Goal: Task Accomplishment & Management: Use online tool/utility

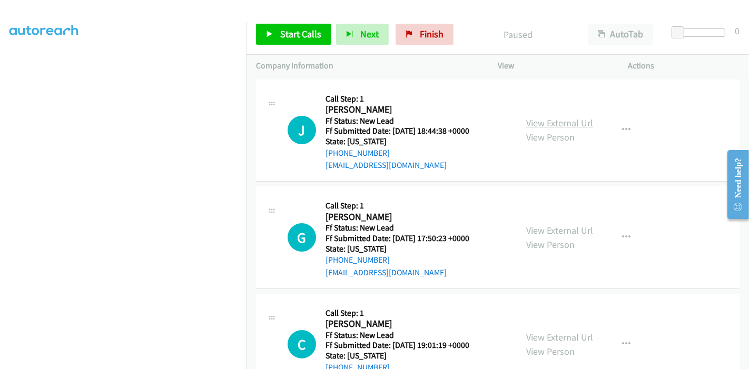
click at [557, 119] on link "View External Url" at bounding box center [559, 123] width 67 height 12
click at [551, 226] on link "View External Url" at bounding box center [559, 230] width 67 height 12
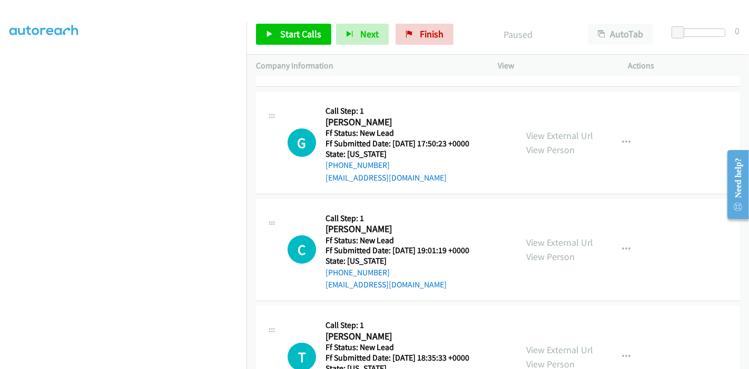
scroll to position [117, 0]
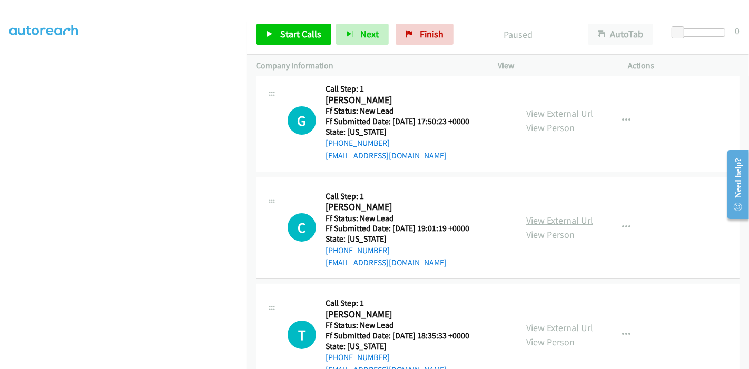
click at [559, 222] on link "View External Url" at bounding box center [559, 220] width 67 height 12
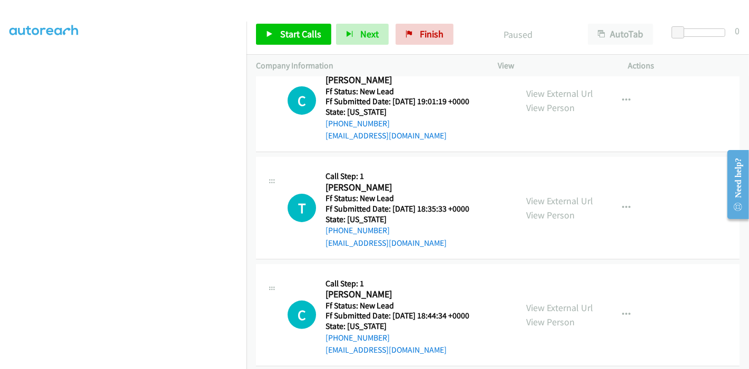
scroll to position [256, 0]
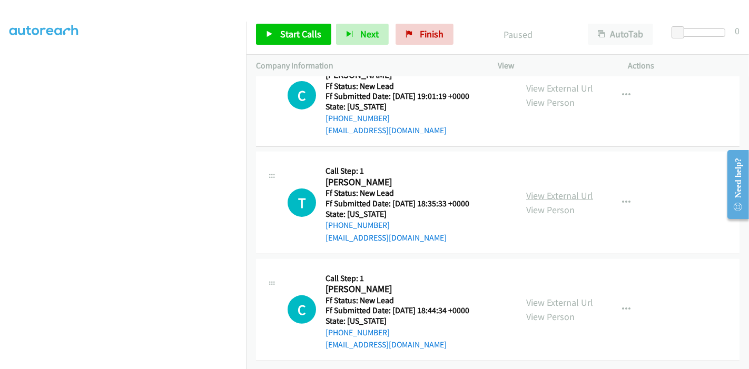
click at [547, 190] on link "View External Url" at bounding box center [559, 196] width 67 height 12
click at [574, 296] on link "View External Url" at bounding box center [559, 302] width 67 height 12
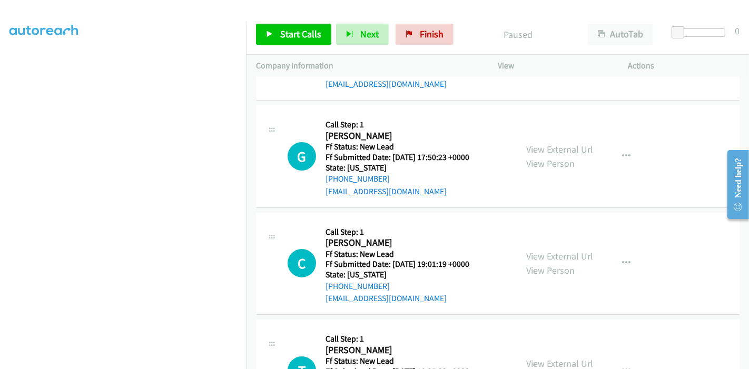
scroll to position [0, 0]
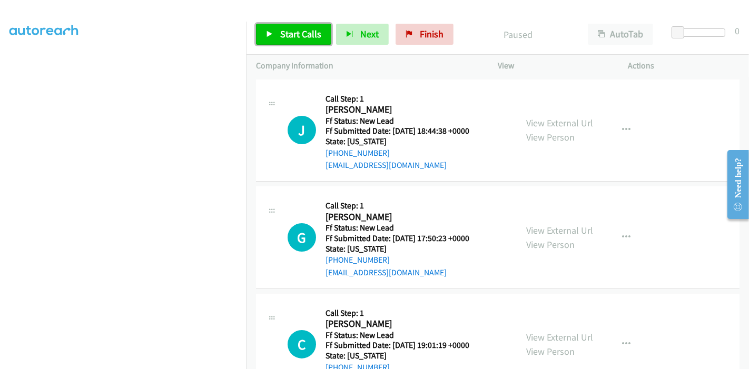
click at [288, 33] on span "Start Calls" at bounding box center [300, 34] width 41 height 12
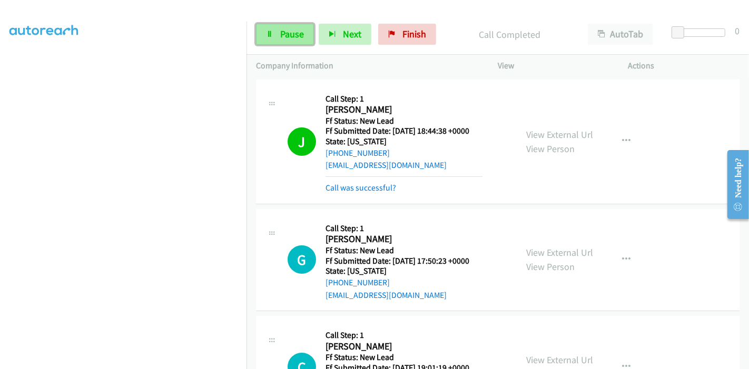
click at [276, 32] on link "Pause" at bounding box center [285, 34] width 58 height 21
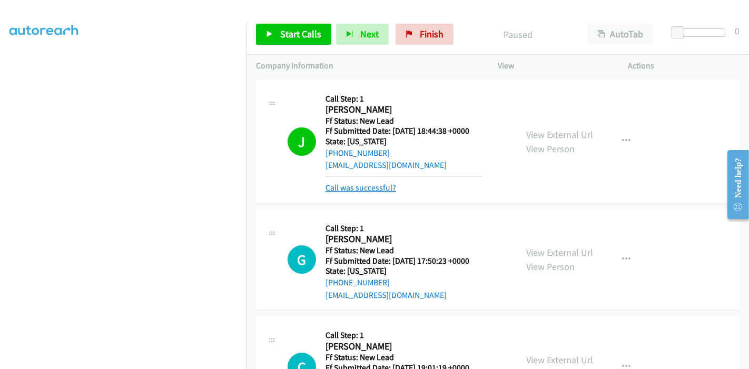
click at [376, 186] on link "Call was successful?" at bounding box center [360, 188] width 71 height 10
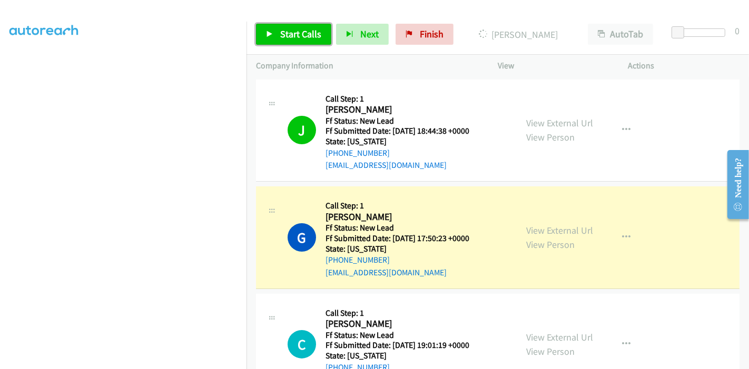
click at [294, 35] on span "Start Calls" at bounding box center [300, 34] width 41 height 12
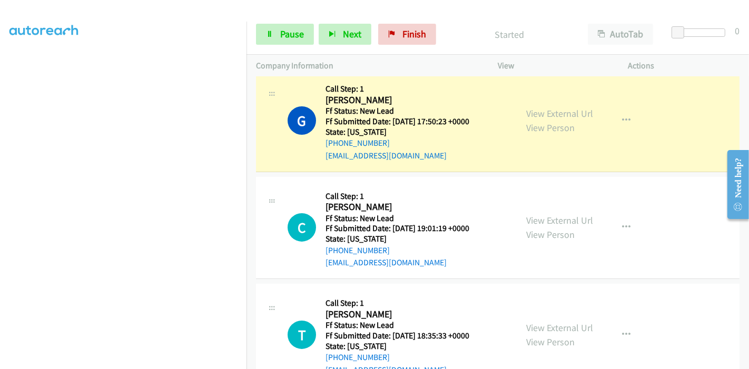
scroll to position [140, 0]
click at [285, 33] on span "Pause" at bounding box center [292, 34] width 24 height 12
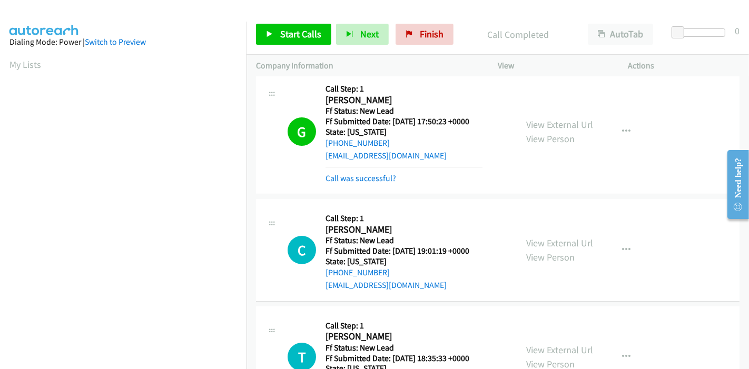
scroll to position [222, 0]
click at [370, 176] on link "Call was successful?" at bounding box center [360, 178] width 71 height 10
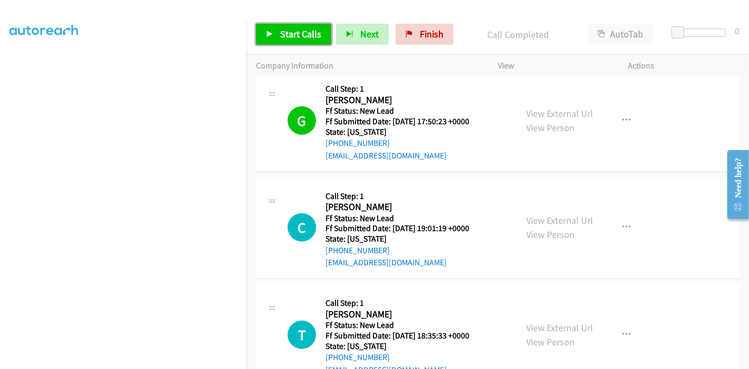
click at [287, 32] on span "Start Calls" at bounding box center [300, 34] width 41 height 12
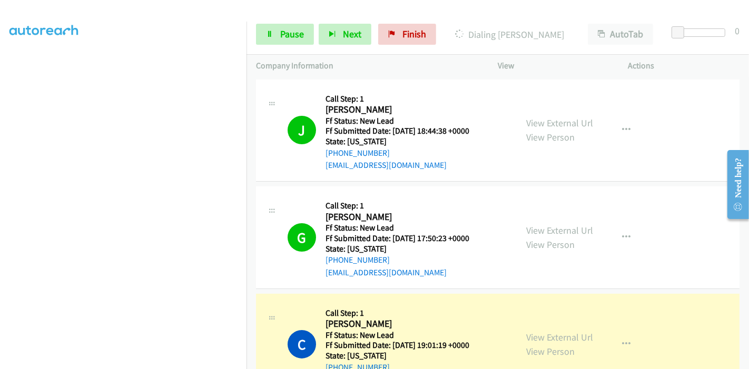
scroll to position [234, 0]
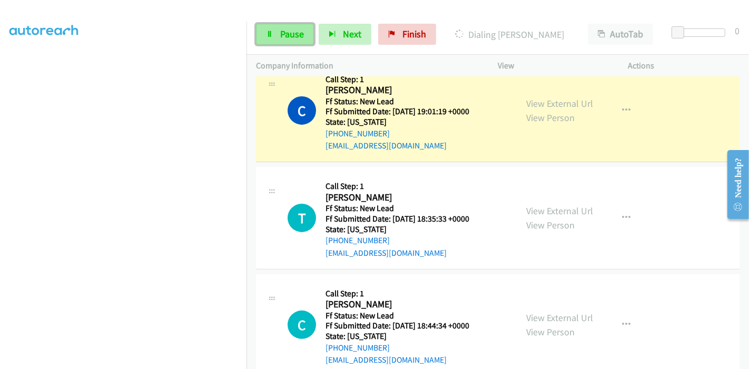
click at [290, 28] on span "Pause" at bounding box center [292, 34] width 24 height 12
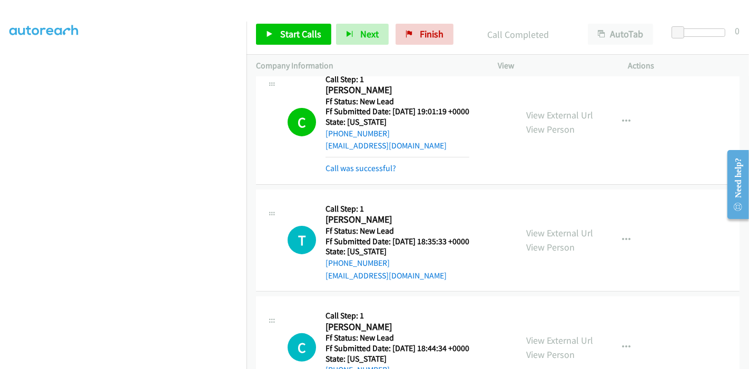
scroll to position [117, 0]
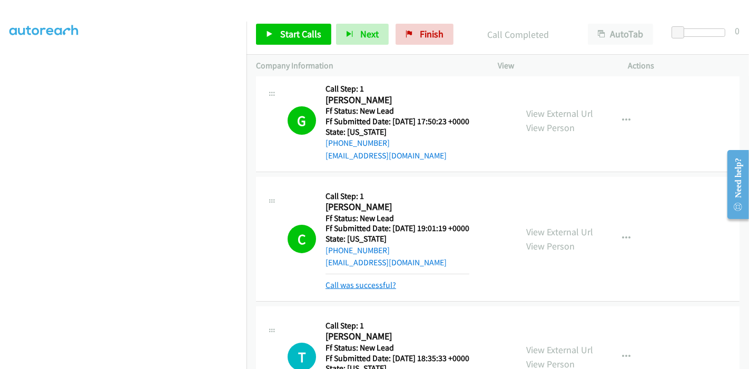
click at [365, 284] on link "Call was successful?" at bounding box center [360, 285] width 71 height 10
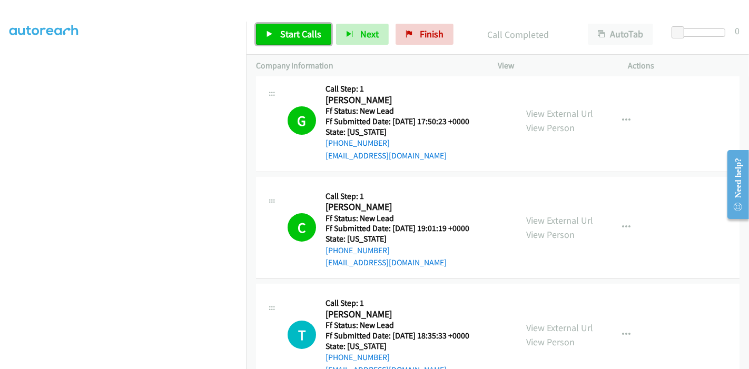
click at [271, 35] on icon at bounding box center [269, 34] width 7 height 7
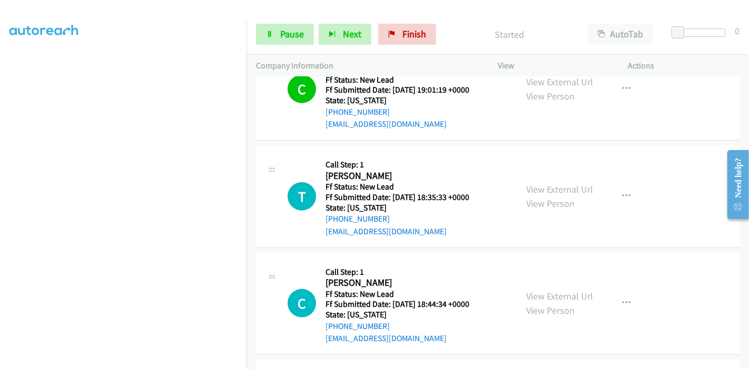
scroll to position [292, 0]
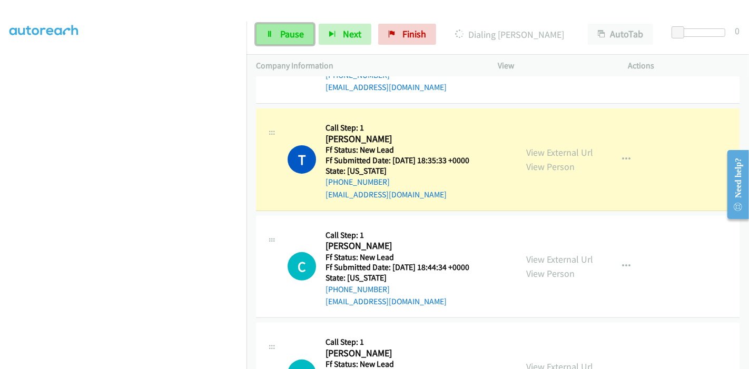
click at [281, 31] on span "Pause" at bounding box center [292, 34] width 24 height 12
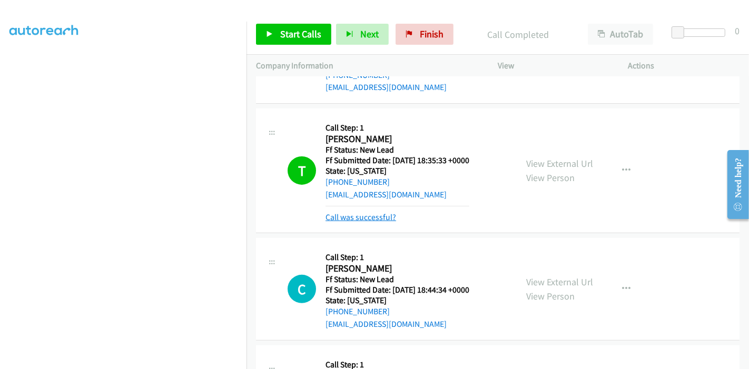
click at [346, 212] on link "Call was successful?" at bounding box center [360, 217] width 71 height 10
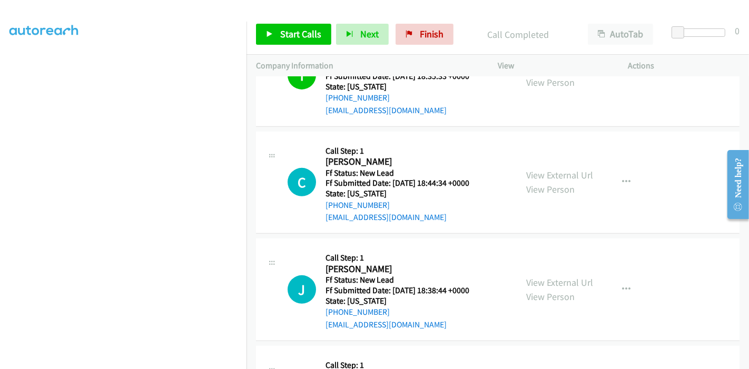
scroll to position [468, 0]
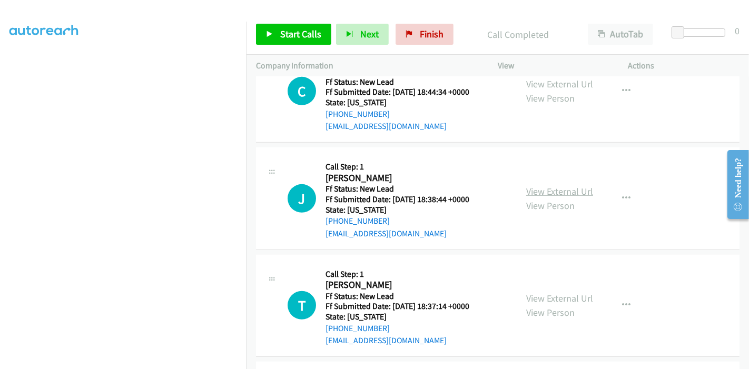
click at [555, 189] on link "View External Url" at bounding box center [559, 191] width 67 height 12
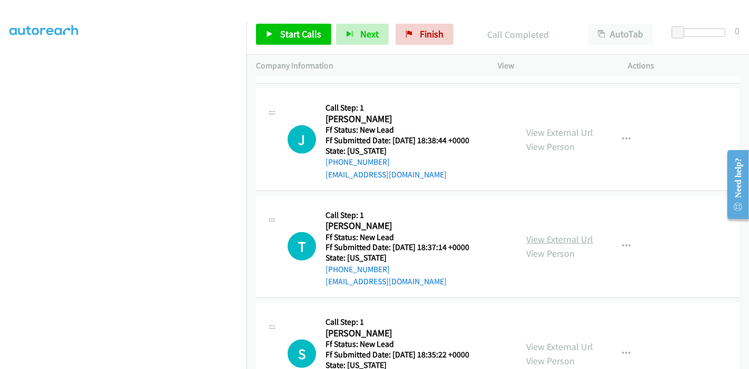
click at [542, 233] on link "View External Url" at bounding box center [559, 239] width 67 height 12
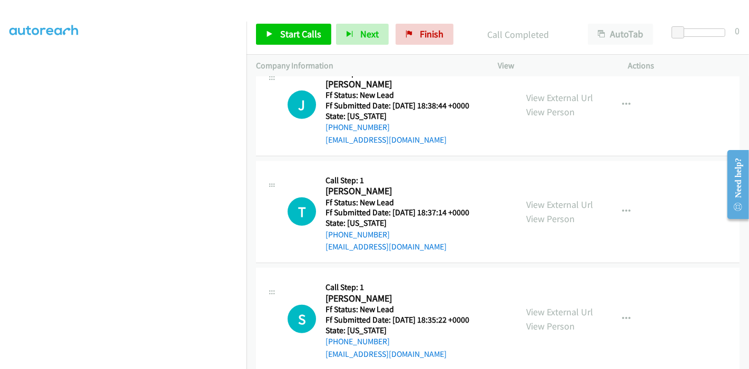
scroll to position [578, 0]
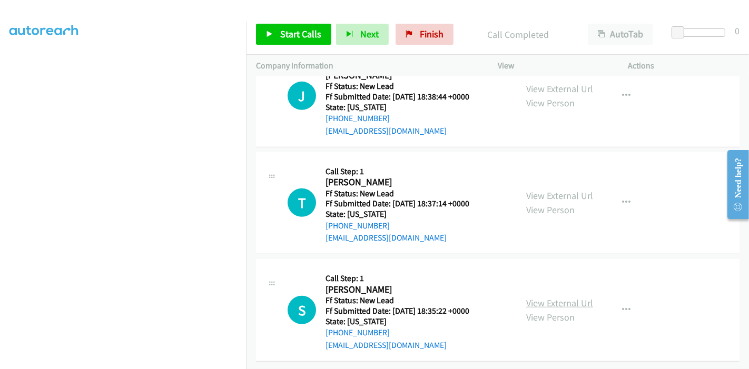
click at [528, 297] on link "View External Url" at bounding box center [559, 303] width 67 height 12
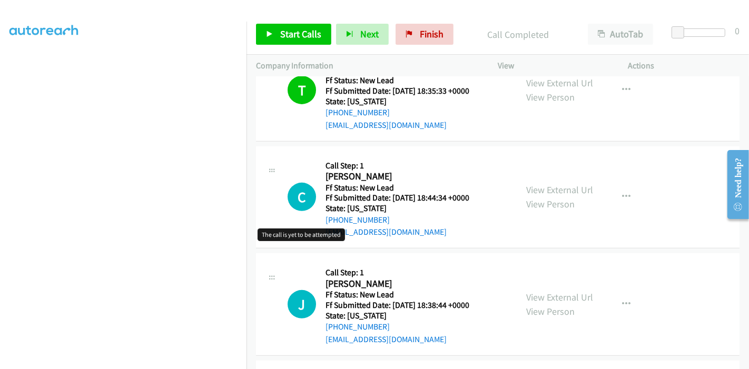
scroll to position [343, 0]
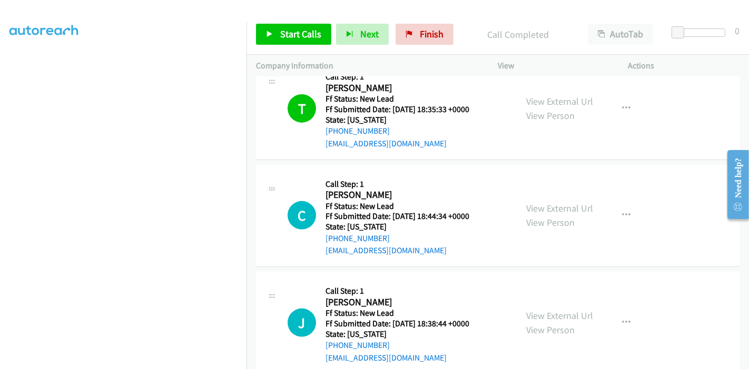
click at [275, 46] on div "Start Calls Pause Next Finish Call Completed AutoTab AutoTab 0" at bounding box center [497, 34] width 502 height 41
click at [282, 36] on span "Start Calls" at bounding box center [300, 34] width 41 height 12
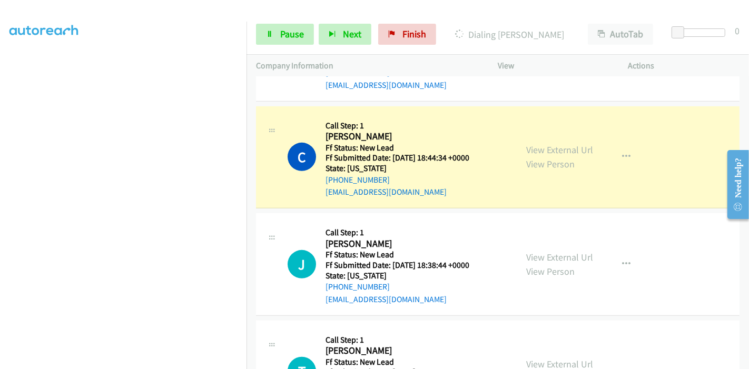
scroll to position [0, 0]
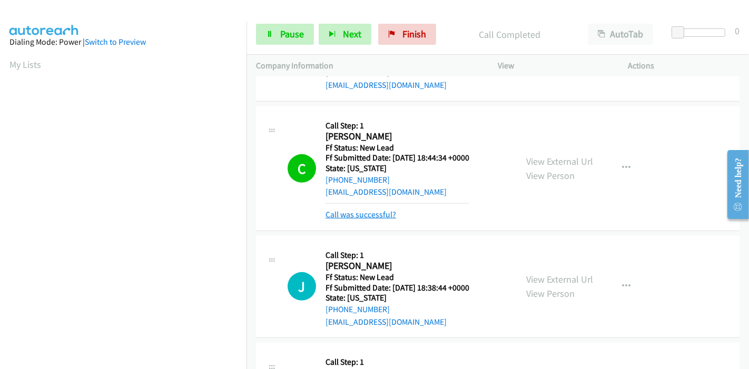
click at [371, 213] on link "Call was successful?" at bounding box center [360, 215] width 71 height 10
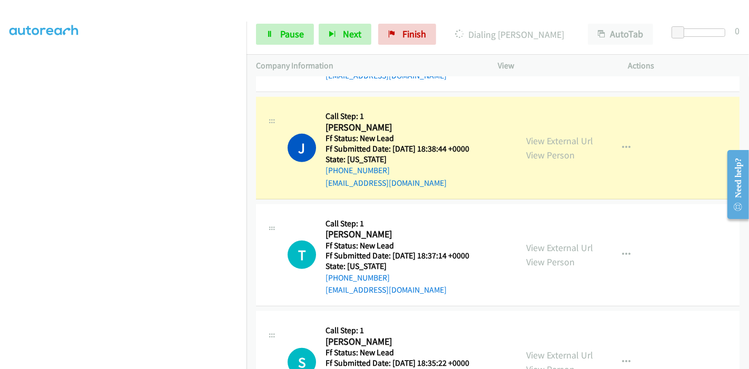
scroll to position [460, 0]
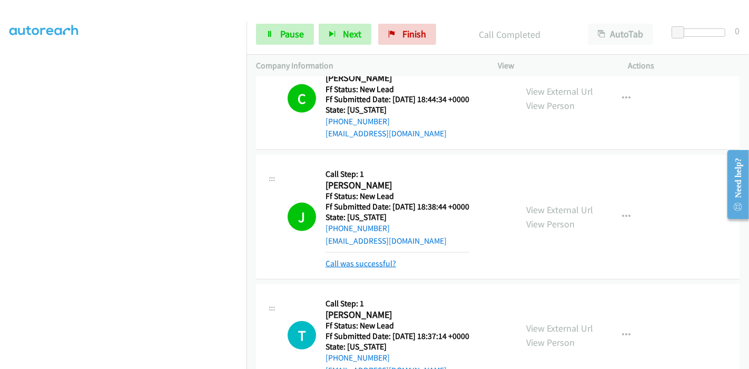
click at [377, 261] on link "Call was successful?" at bounding box center [360, 264] width 71 height 10
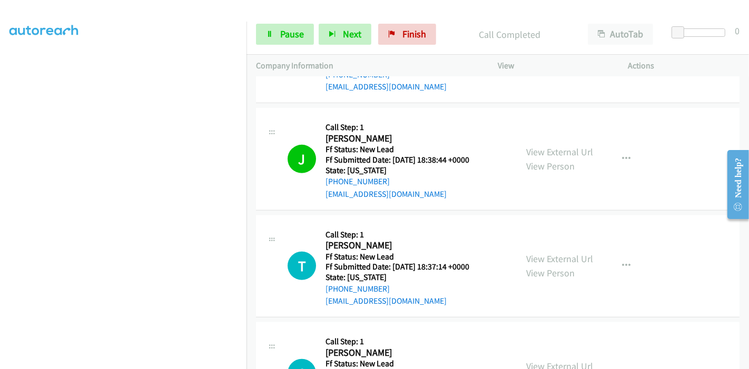
scroll to position [578, 0]
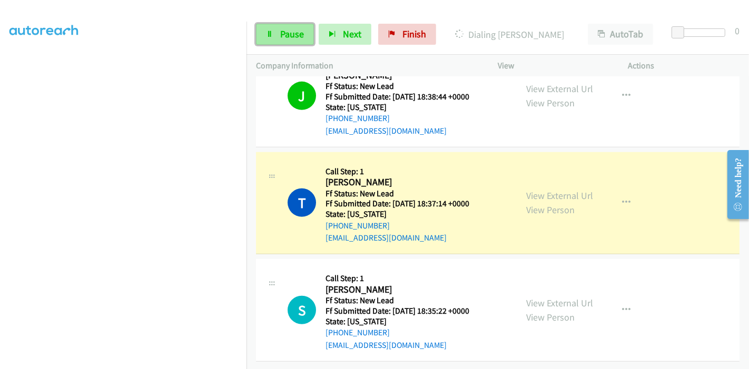
click at [281, 36] on span "Pause" at bounding box center [292, 34] width 24 height 12
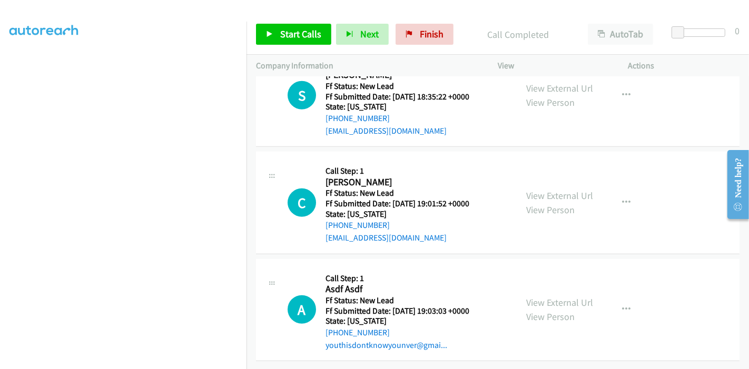
scroll to position [580, 0]
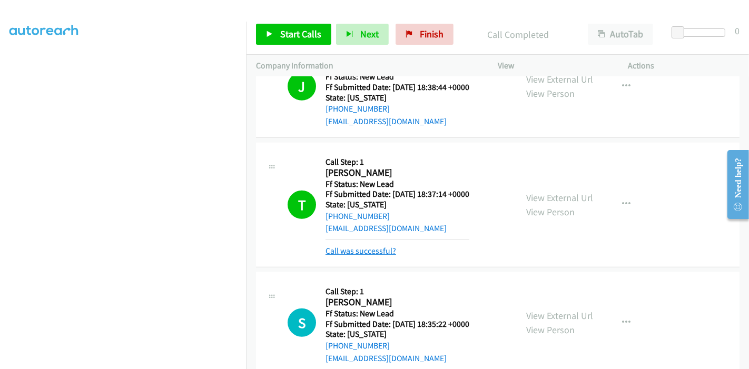
click at [358, 249] on link "Call was successful?" at bounding box center [360, 251] width 71 height 10
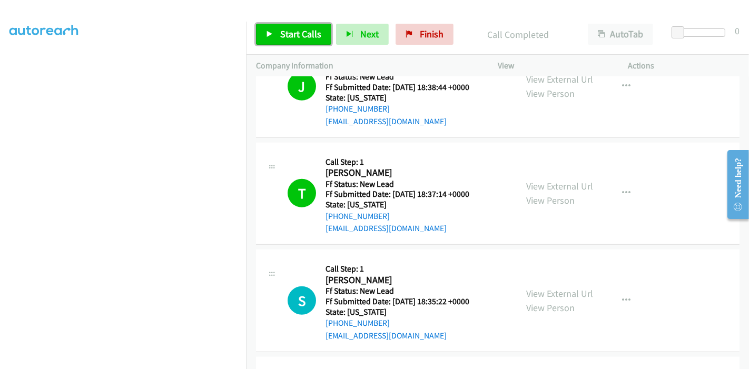
click at [277, 37] on link "Start Calls" at bounding box center [293, 34] width 75 height 21
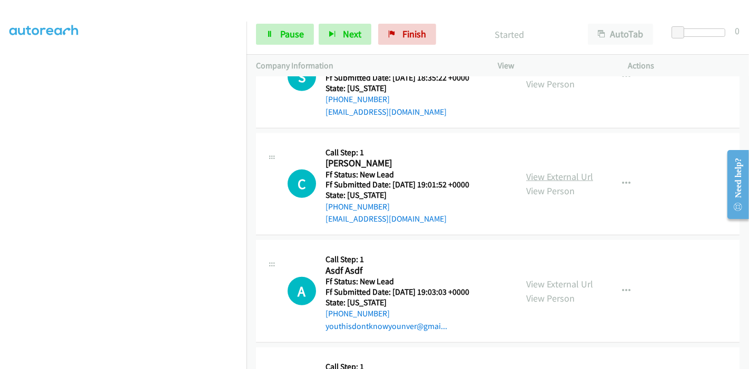
scroll to position [813, 0]
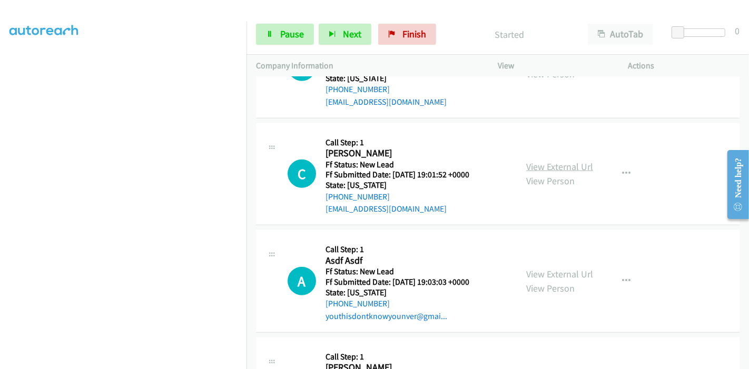
click at [534, 167] on link "View External Url" at bounding box center [559, 167] width 67 height 12
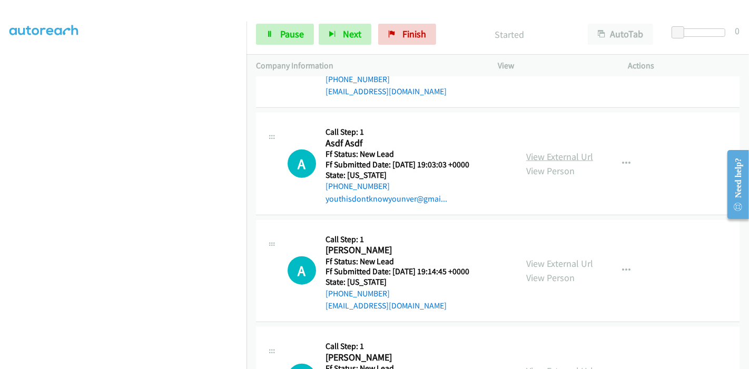
click at [542, 157] on link "View External Url" at bounding box center [559, 157] width 67 height 12
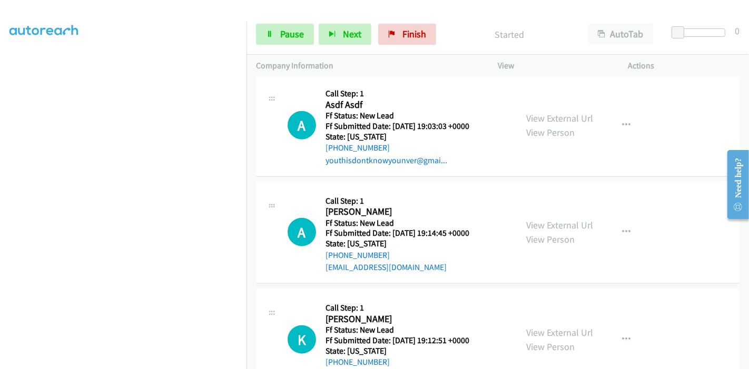
scroll to position [1005, 0]
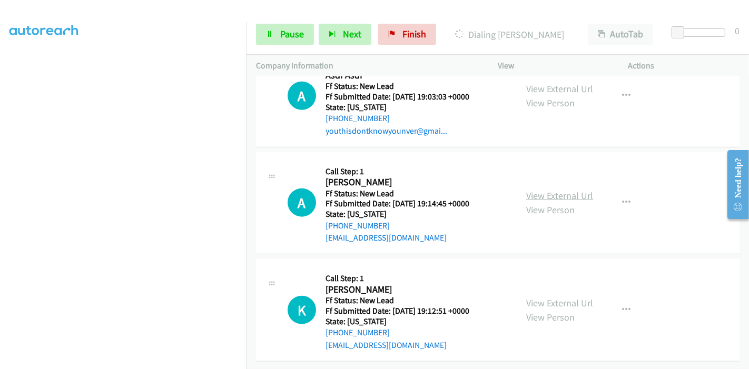
click at [546, 190] on link "View External Url" at bounding box center [559, 196] width 67 height 12
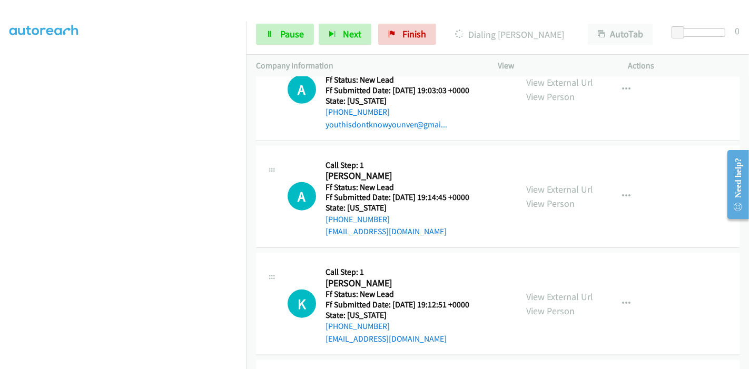
scroll to position [1064, 0]
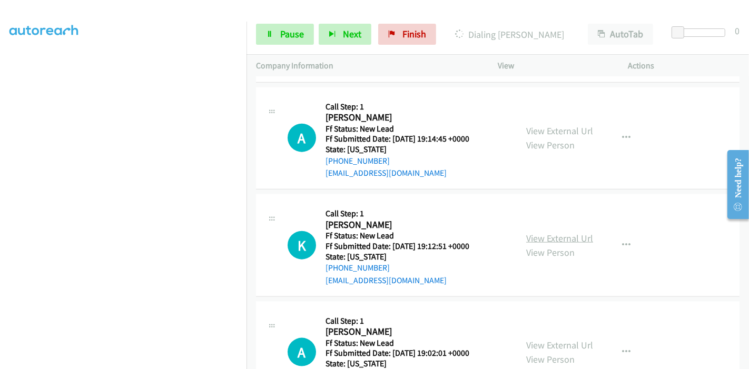
click at [551, 238] on link "View External Url" at bounding box center [559, 238] width 67 height 12
click at [272, 33] on icon at bounding box center [269, 34] width 7 height 7
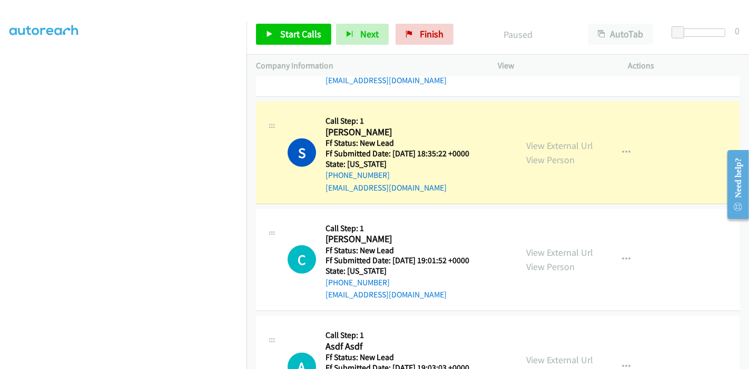
scroll to position [713, 0]
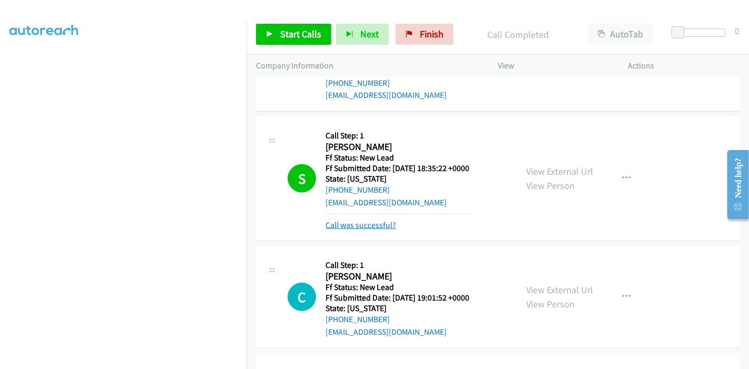
click at [369, 224] on link "Call was successful?" at bounding box center [360, 225] width 71 height 10
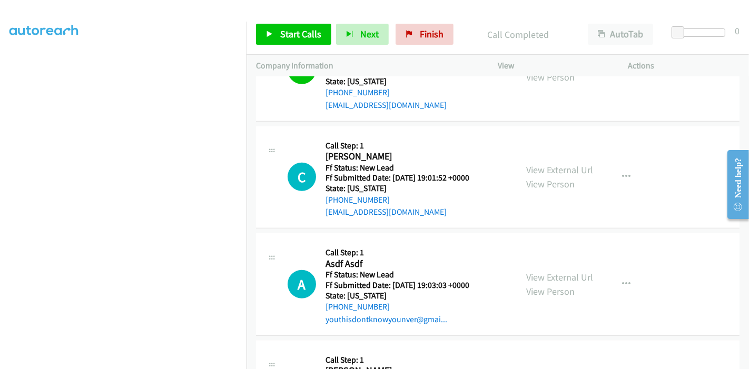
scroll to position [878, 0]
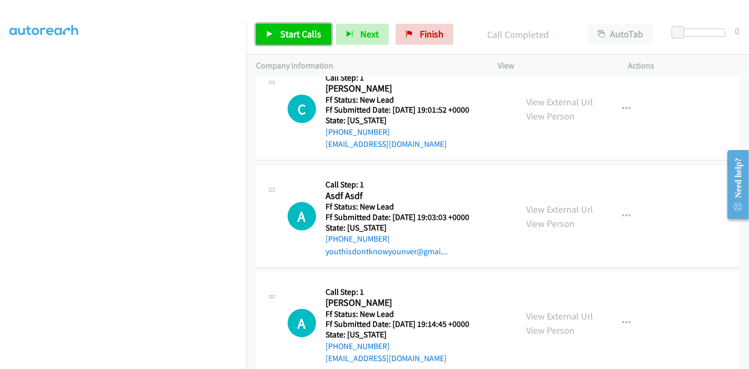
click at [292, 32] on span "Start Calls" at bounding box center [300, 34] width 41 height 12
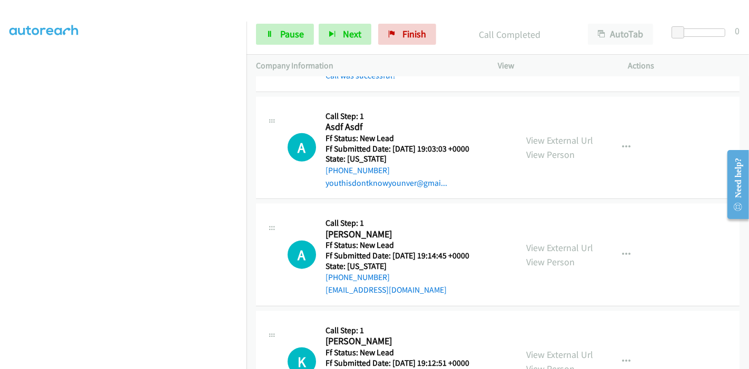
scroll to position [996, 0]
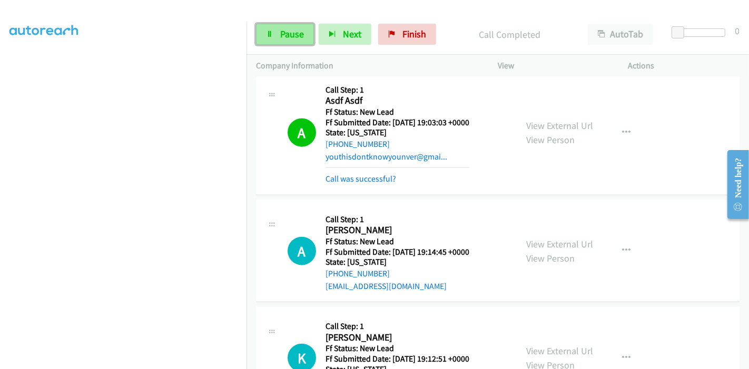
click at [274, 33] on link "Pause" at bounding box center [285, 34] width 58 height 21
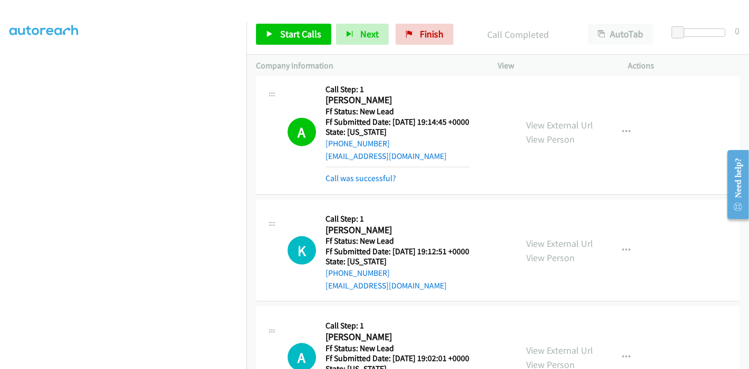
scroll to position [1109, 0]
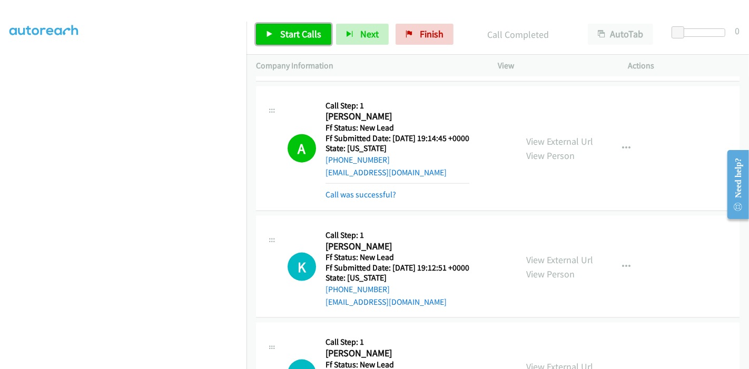
click at [292, 32] on span "Start Calls" at bounding box center [300, 34] width 41 height 12
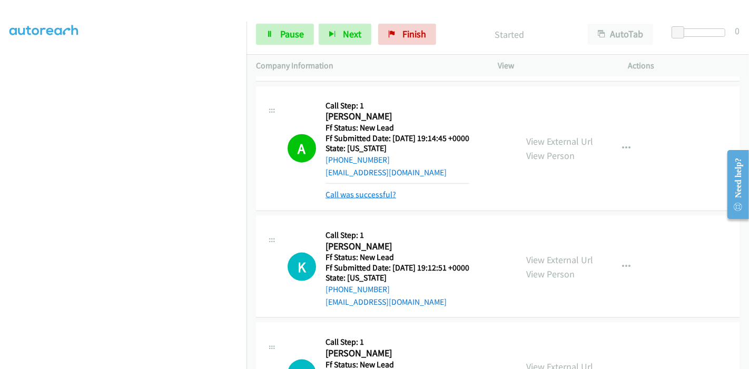
click at [358, 191] on link "Call was successful?" at bounding box center [360, 195] width 71 height 10
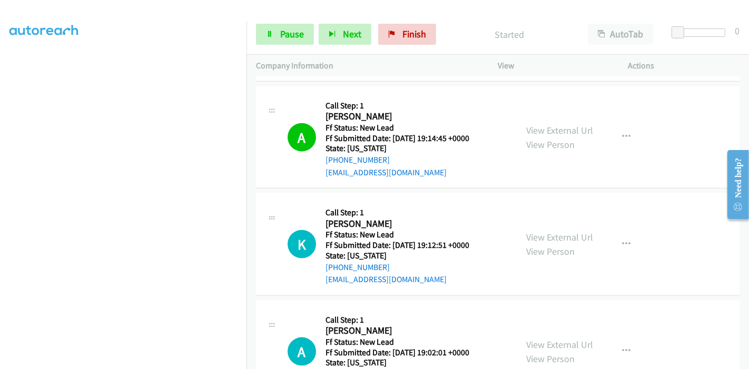
scroll to position [1157, 0]
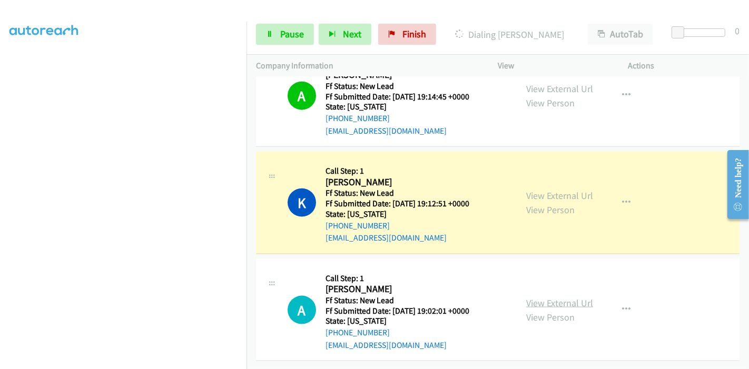
click at [541, 297] on link "View External Url" at bounding box center [559, 303] width 67 height 12
click at [271, 35] on icon at bounding box center [269, 34] width 7 height 7
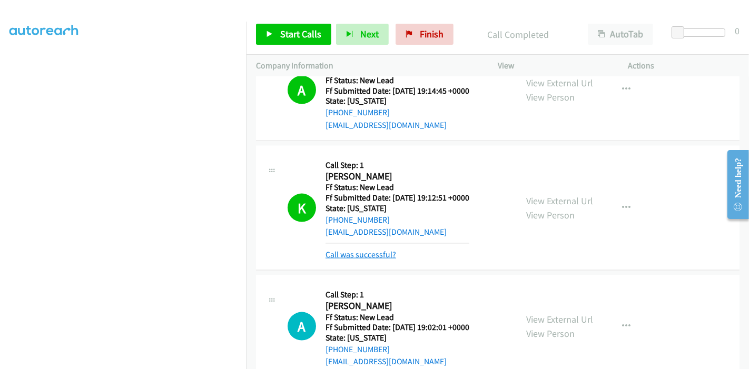
click at [374, 252] on link "Call was successful?" at bounding box center [360, 255] width 71 height 10
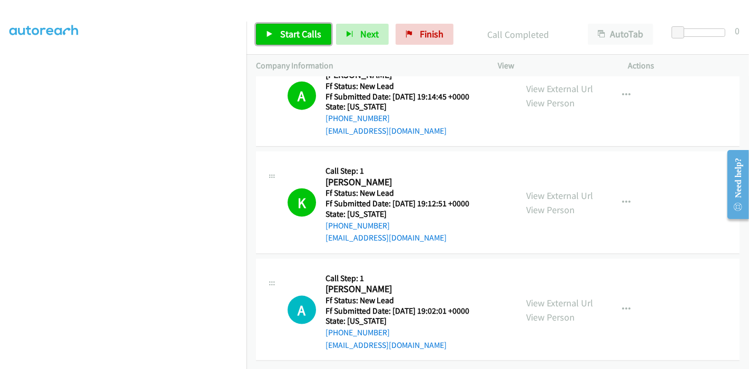
click at [289, 32] on span "Start Calls" at bounding box center [300, 34] width 41 height 12
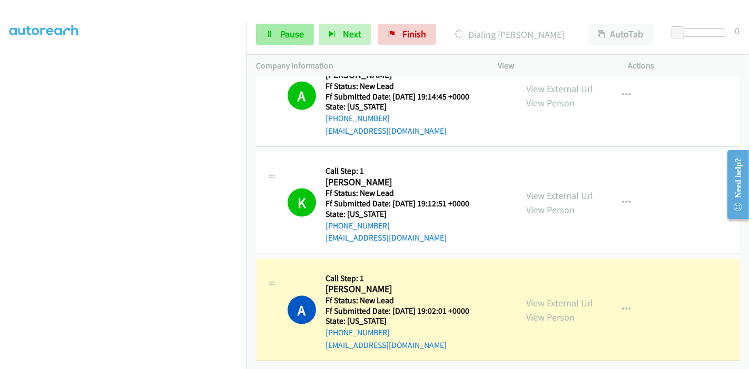
click at [282, 33] on span "Pause" at bounding box center [292, 34] width 24 height 12
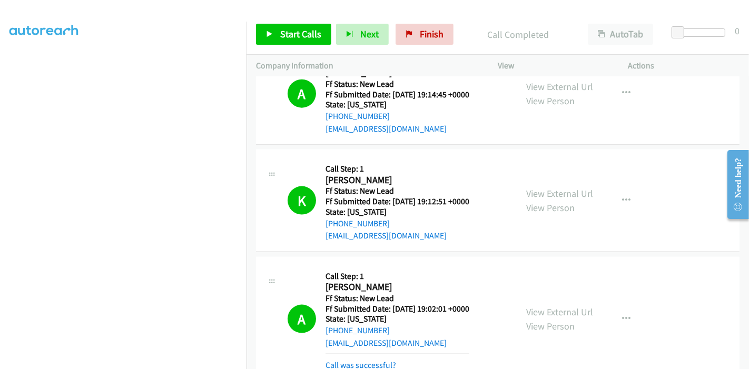
scroll to position [1213, 0]
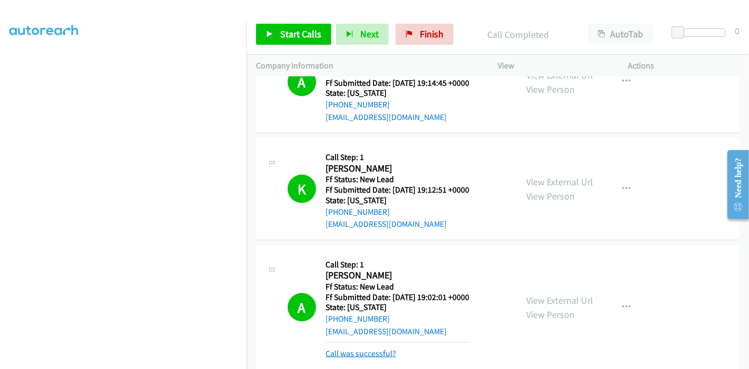
click at [374, 351] on link "Call was successful?" at bounding box center [360, 354] width 71 height 10
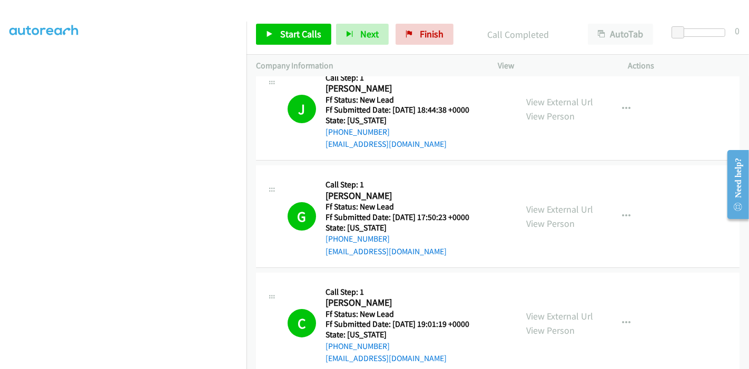
scroll to position [0, 0]
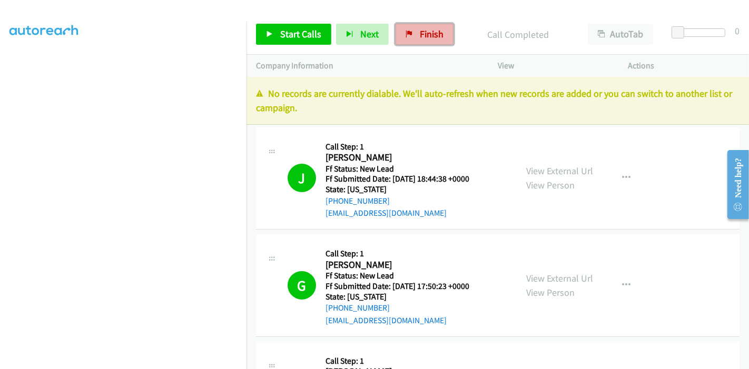
click at [425, 38] on span "Finish" at bounding box center [432, 34] width 24 height 12
drag, startPoint x: 409, startPoint y: 27, endPoint x: 416, endPoint y: 38, distance: 13.3
click at [409, 27] on link "Finish" at bounding box center [424, 34] width 58 height 21
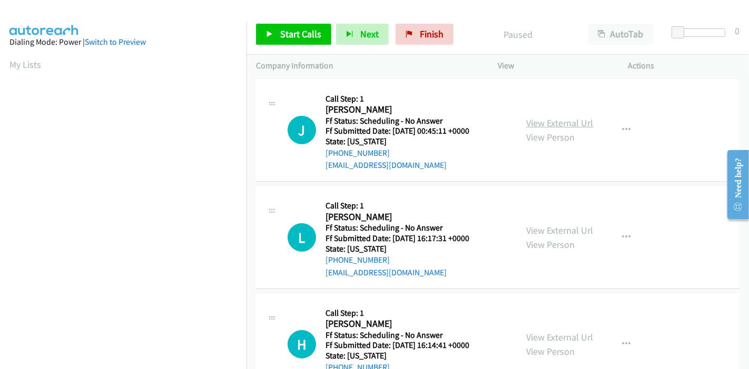
click at [556, 118] on link "View External Url" at bounding box center [559, 123] width 67 height 12
click at [558, 236] on div "View External Url View Person" at bounding box center [559, 237] width 67 height 28
click at [560, 232] on link "View External Url" at bounding box center [559, 230] width 67 height 12
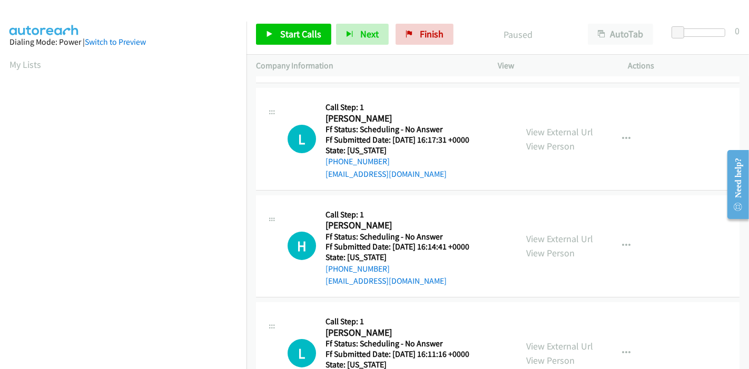
scroll to position [117, 0]
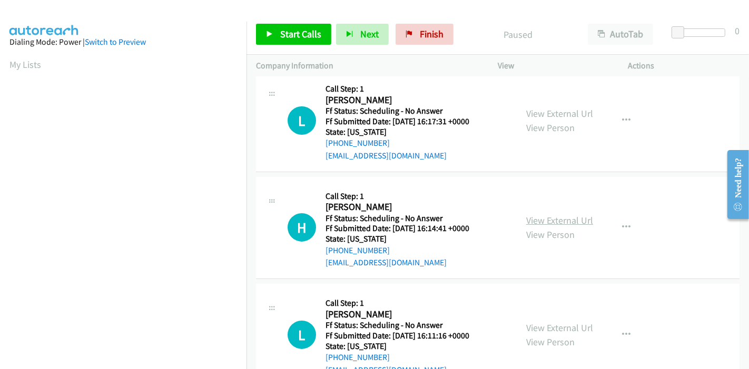
click at [535, 221] on link "View External Url" at bounding box center [559, 220] width 67 height 12
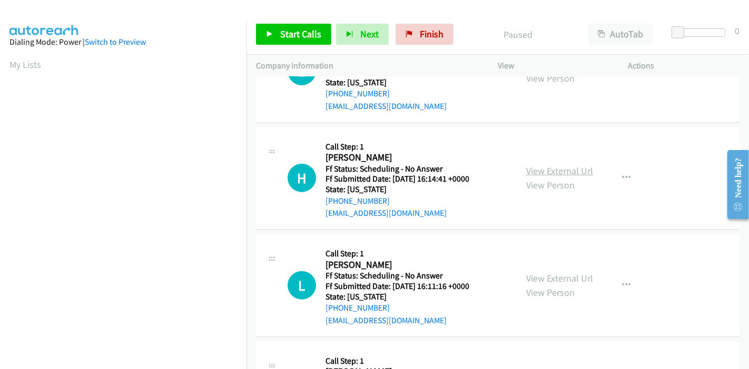
scroll to position [234, 0]
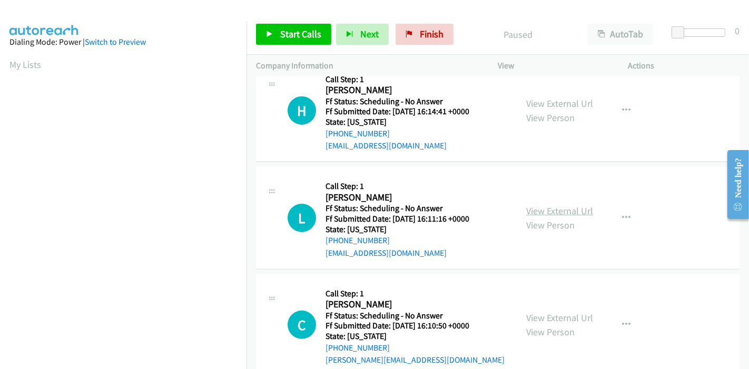
click at [538, 207] on link "View External Url" at bounding box center [559, 211] width 67 height 12
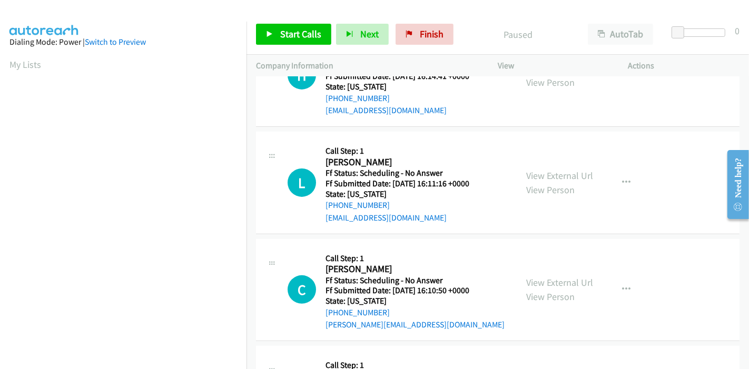
scroll to position [292, 0]
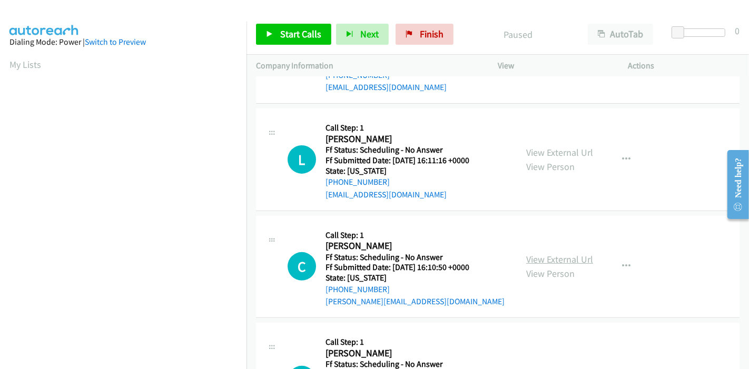
click at [528, 260] on link "View External Url" at bounding box center [559, 259] width 67 height 12
click at [298, 26] on link "Start Calls" at bounding box center [293, 34] width 75 height 21
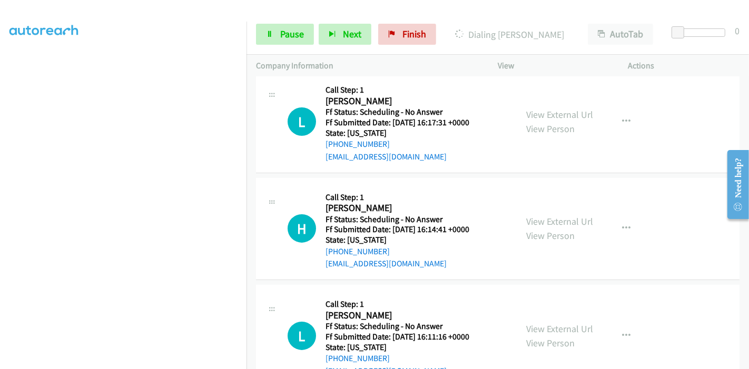
scroll to position [0, 0]
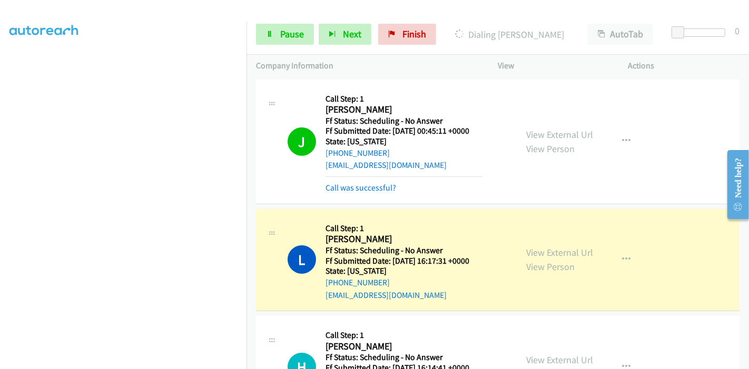
click at [361, 193] on div "Call was successful?" at bounding box center [403, 188] width 157 height 13
click at [361, 191] on link "Call was successful?" at bounding box center [360, 188] width 71 height 10
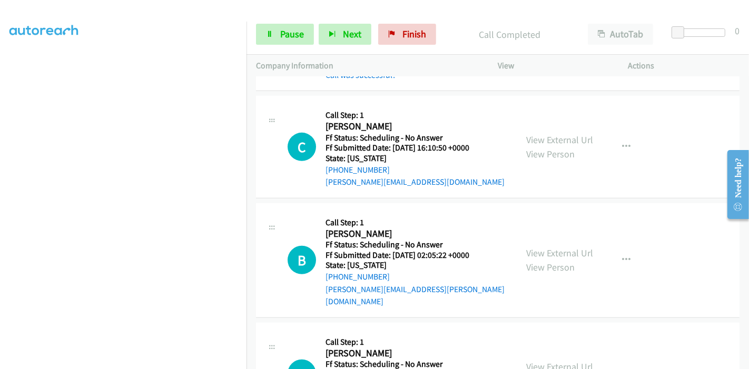
scroll to position [501, 0]
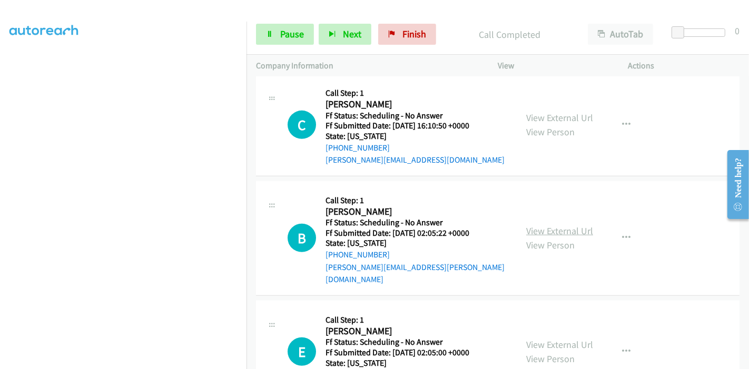
click at [535, 225] on link "View External Url" at bounding box center [559, 231] width 67 height 12
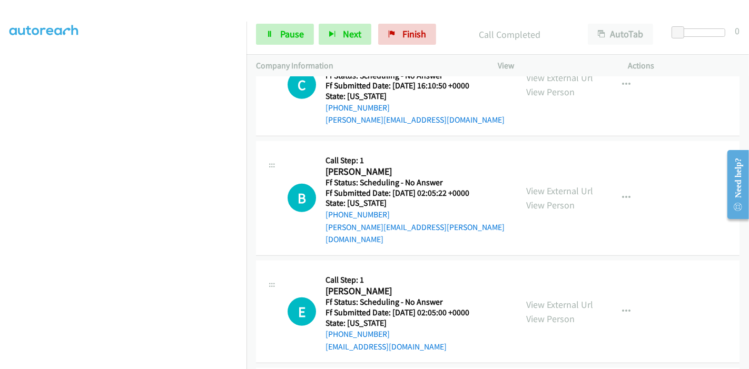
scroll to position [560, 0]
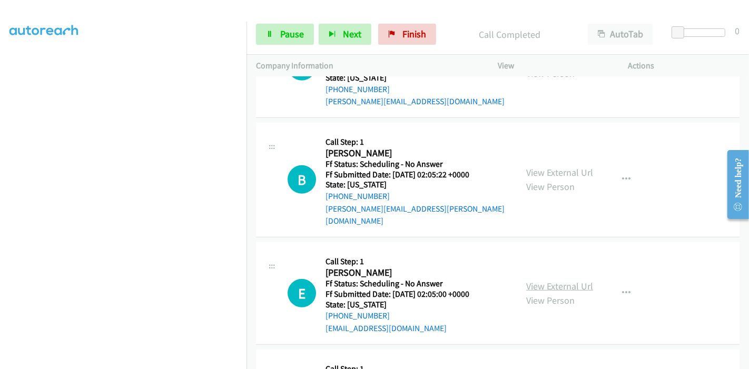
click at [541, 280] on link "View External Url" at bounding box center [559, 286] width 67 height 12
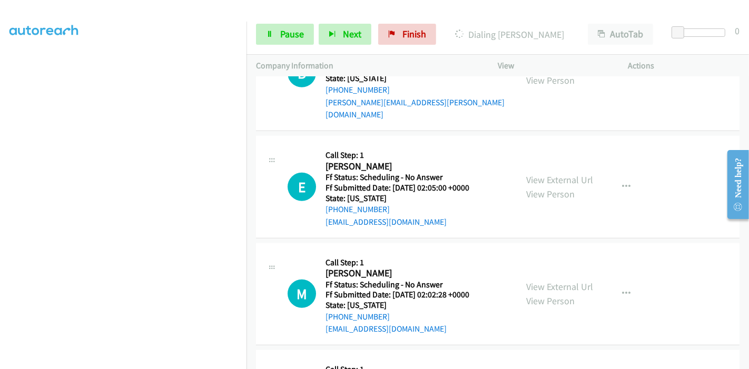
scroll to position [677, 0]
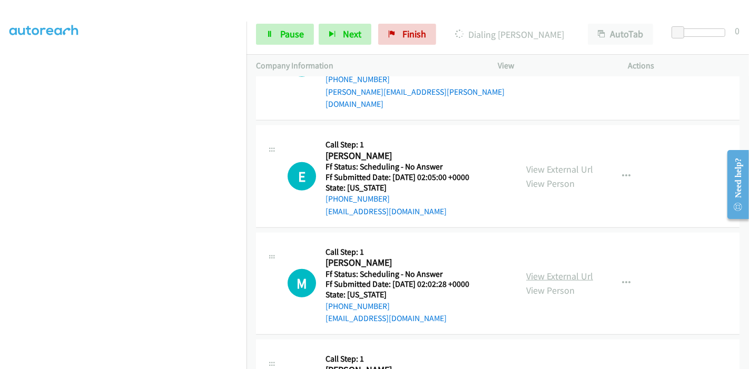
click at [553, 270] on link "View External Url" at bounding box center [559, 276] width 67 height 12
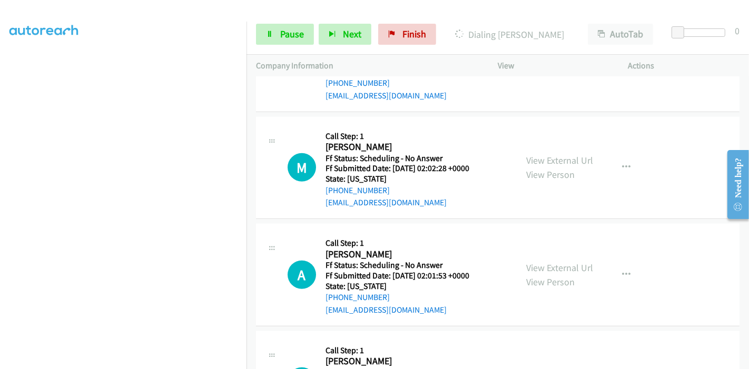
scroll to position [794, 0]
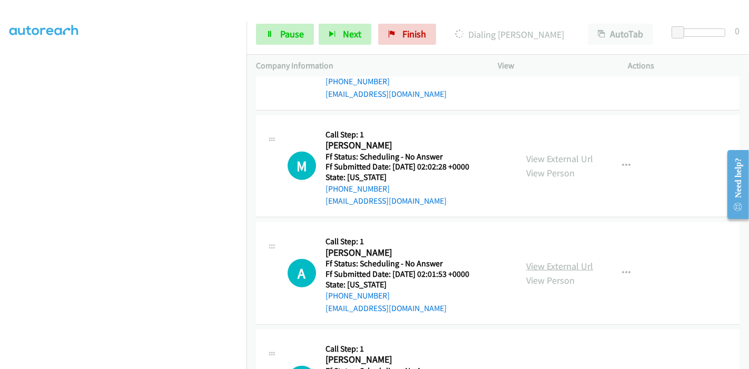
click at [543, 260] on link "View External Url" at bounding box center [559, 266] width 67 height 12
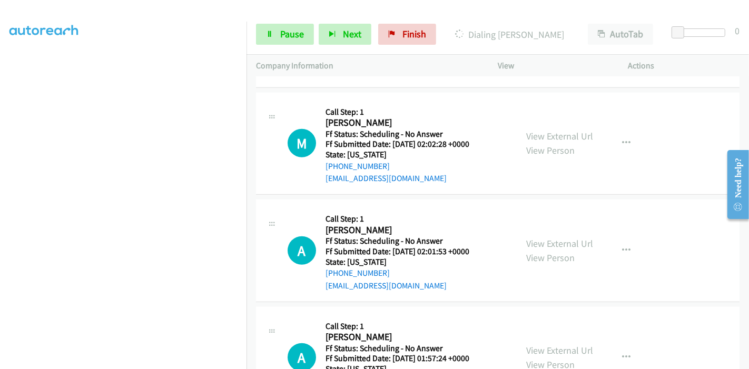
scroll to position [852, 0]
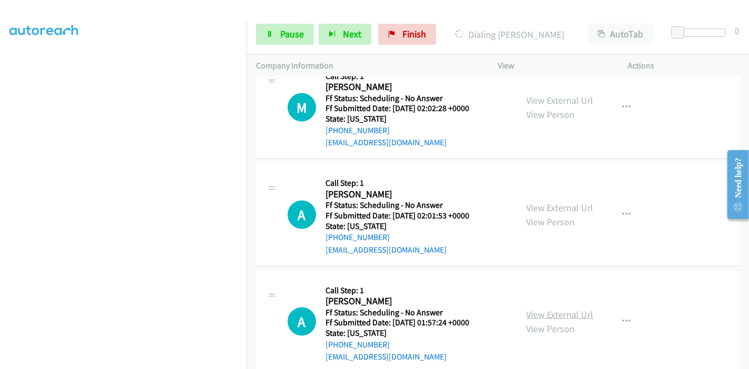
click at [533, 309] on link "View External Url" at bounding box center [559, 315] width 67 height 12
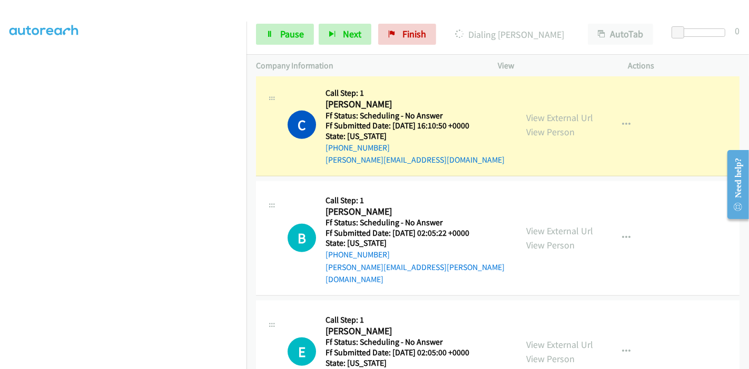
scroll to position [0, 0]
click at [281, 33] on span "Pause" at bounding box center [292, 34] width 24 height 12
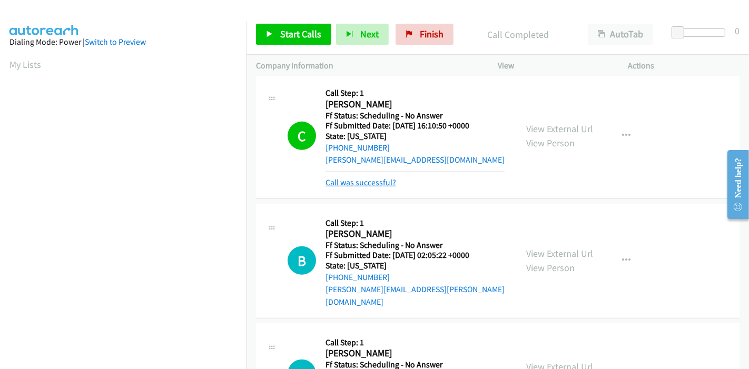
click at [373, 184] on link "Call was successful?" at bounding box center [360, 182] width 71 height 10
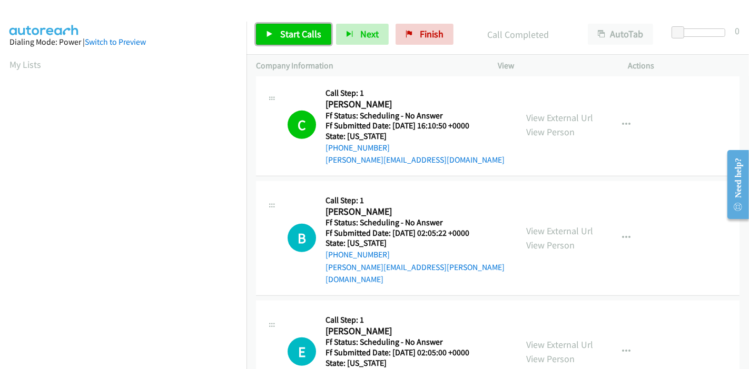
click at [285, 31] on span "Start Calls" at bounding box center [300, 34] width 41 height 12
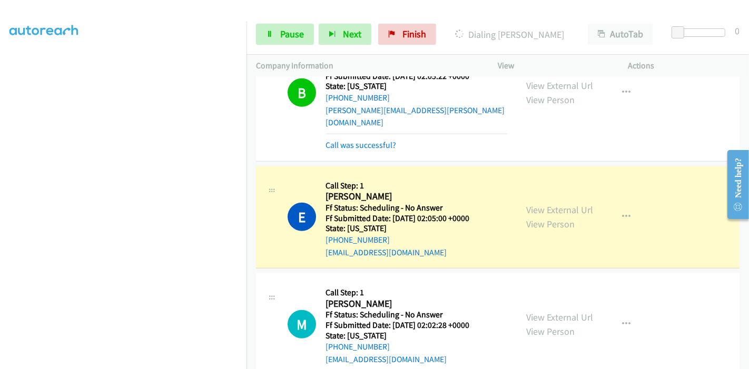
scroll to position [677, 0]
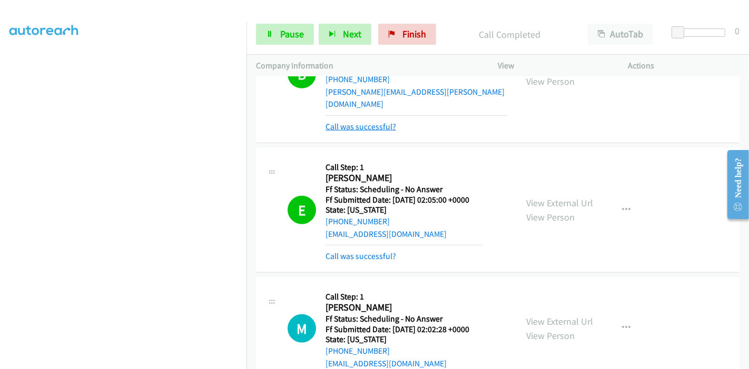
click at [366, 122] on link "Call was successful?" at bounding box center [360, 127] width 71 height 10
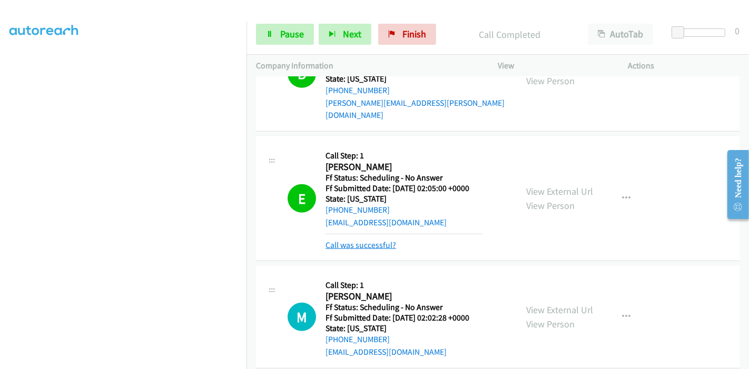
click at [364, 240] on link "Call was successful?" at bounding box center [360, 245] width 71 height 10
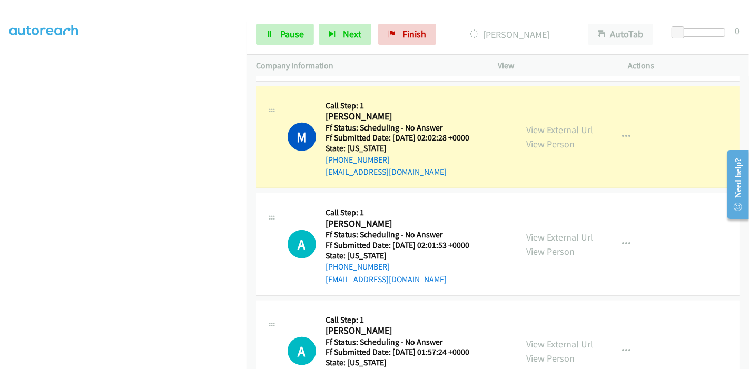
scroll to position [841, 0]
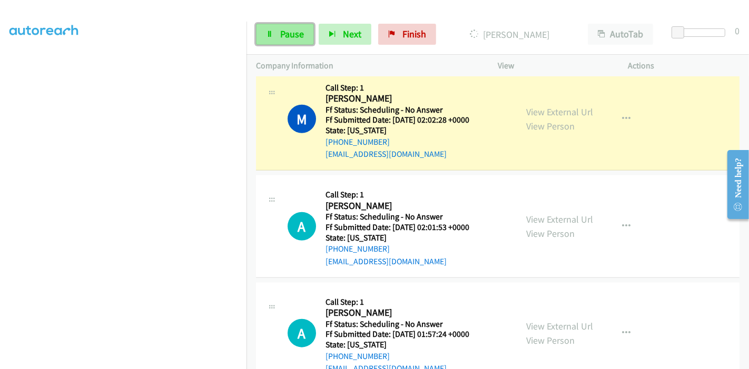
click at [270, 27] on link "Pause" at bounding box center [285, 34] width 58 height 21
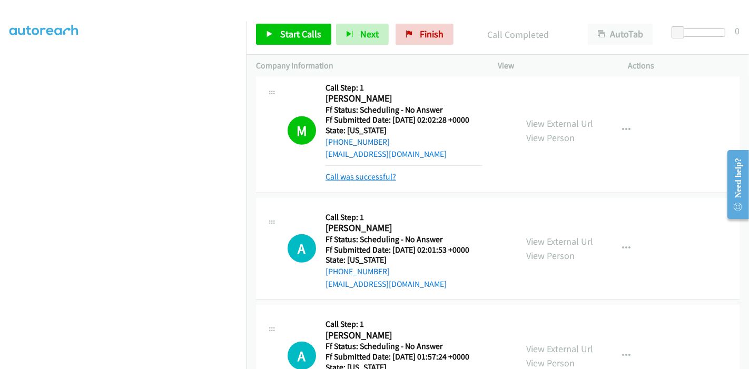
click at [367, 172] on link "Call was successful?" at bounding box center [360, 177] width 71 height 10
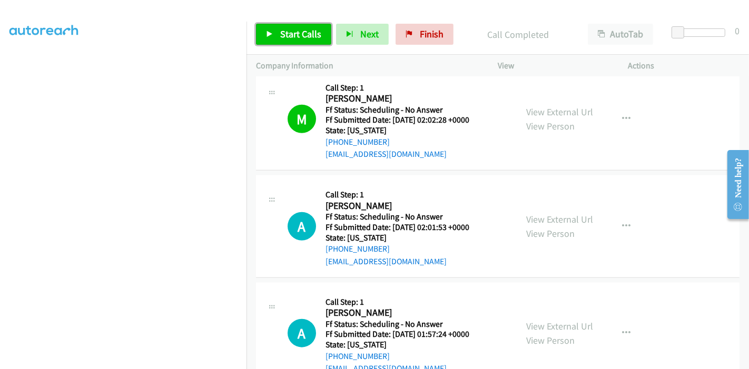
click at [294, 37] on span "Start Calls" at bounding box center [300, 34] width 41 height 12
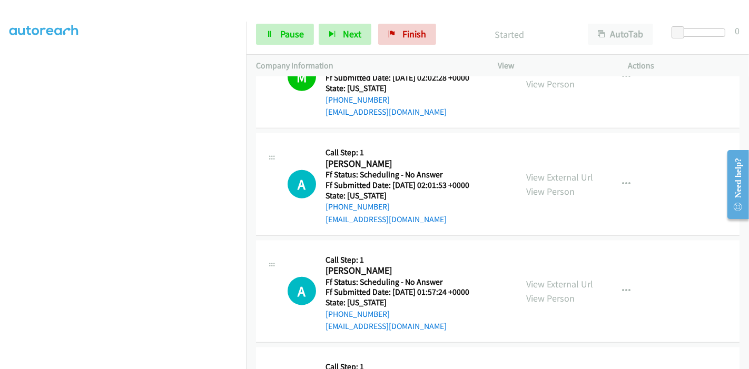
scroll to position [899, 0]
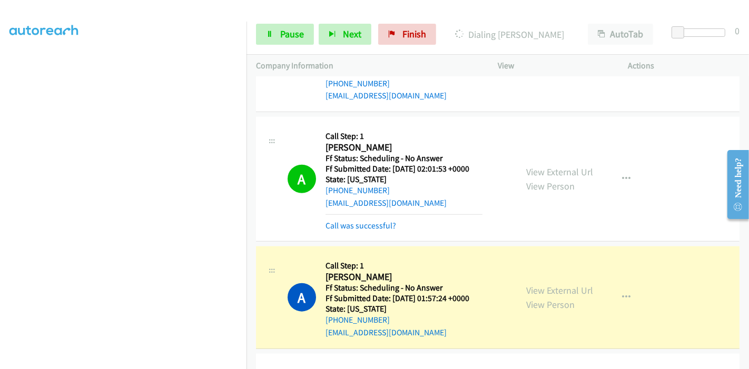
click at [358, 219] on div "A Callback Scheduled Call Step: 1 Aimee Yankwitt America/Chicago Ff Status: Sch…" at bounding box center [497, 179] width 483 height 125
click at [360, 221] on link "Call was successful?" at bounding box center [360, 226] width 71 height 10
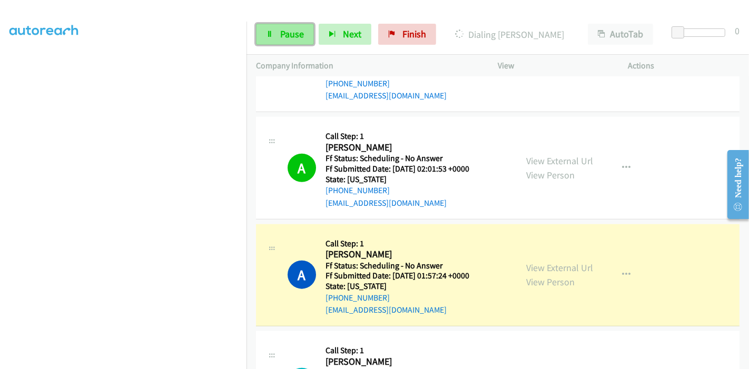
click at [293, 34] on span "Pause" at bounding box center [292, 34] width 24 height 12
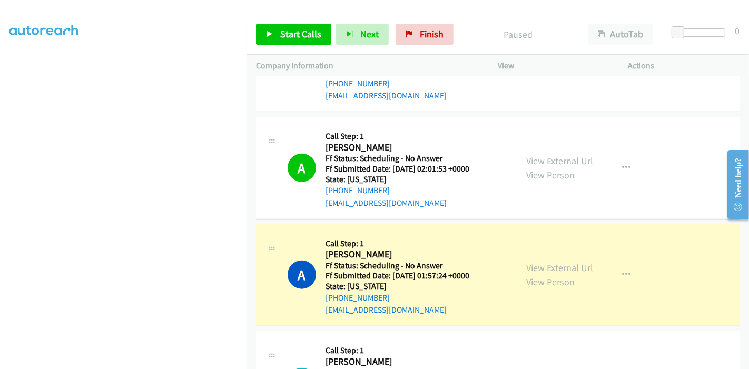
scroll to position [222, 0]
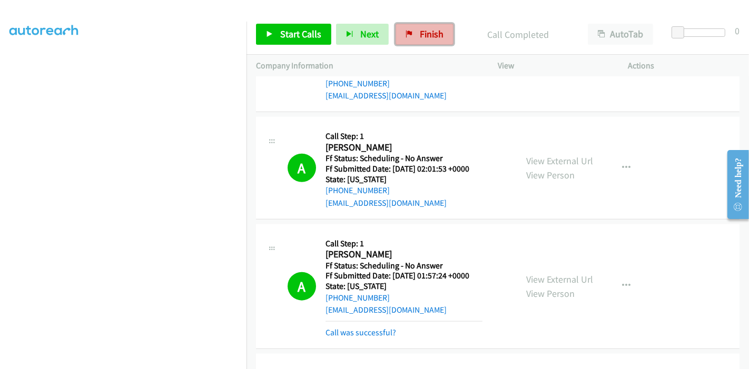
drag, startPoint x: 424, startPoint y: 39, endPoint x: 413, endPoint y: 39, distance: 10.5
click at [423, 39] on span "Finish" at bounding box center [432, 34] width 24 height 12
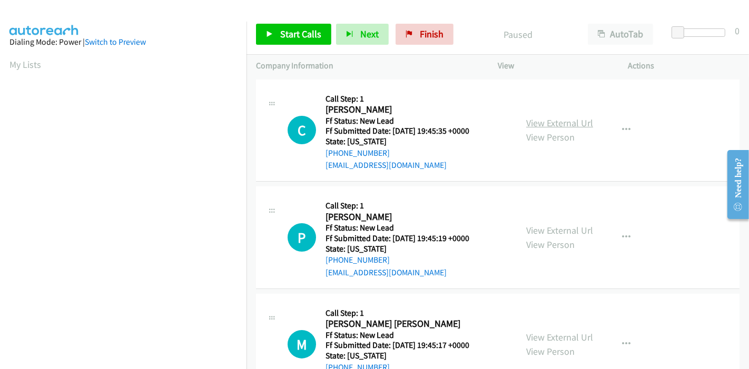
click at [553, 120] on link "View External Url" at bounding box center [559, 123] width 67 height 12
click at [533, 230] on link "View External Url" at bounding box center [559, 230] width 67 height 12
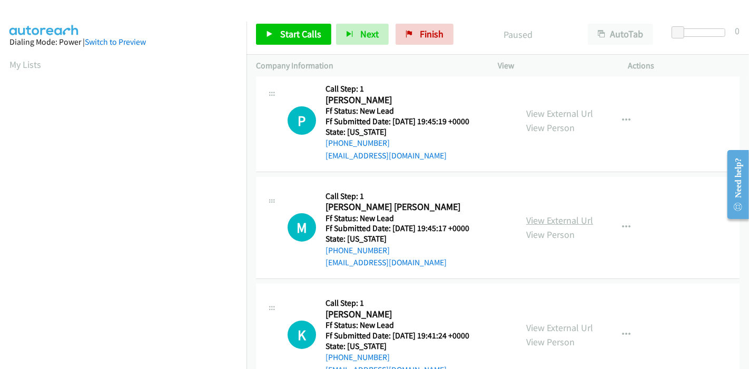
click at [543, 217] on link "View External Url" at bounding box center [559, 220] width 67 height 12
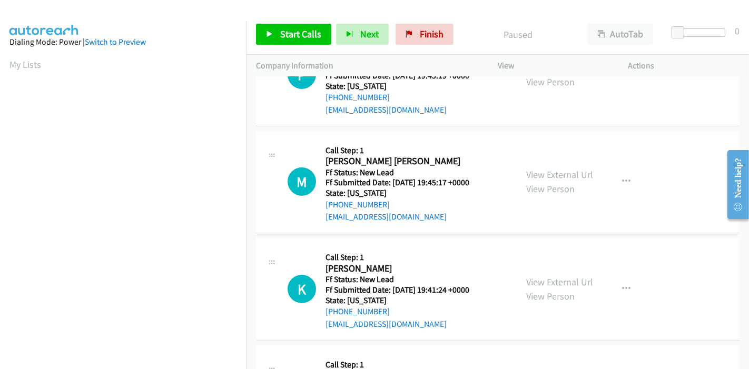
scroll to position [234, 0]
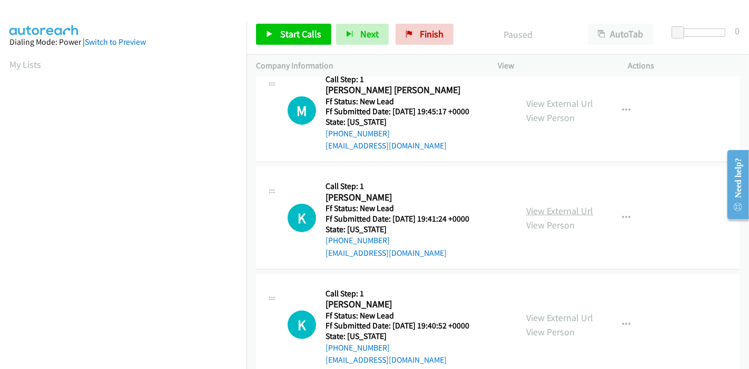
click at [562, 208] on link "View External Url" at bounding box center [559, 211] width 67 height 12
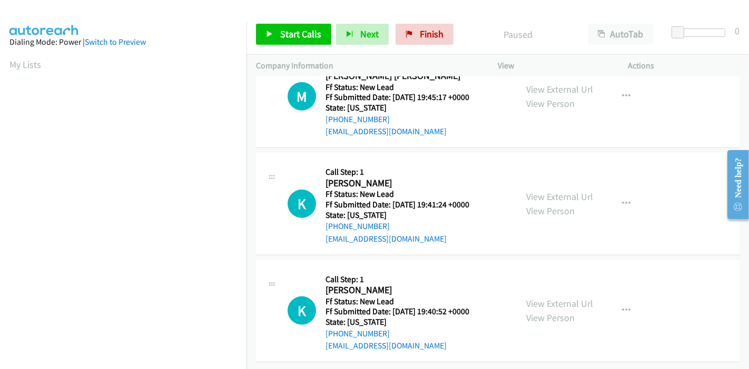
scroll to position [256, 0]
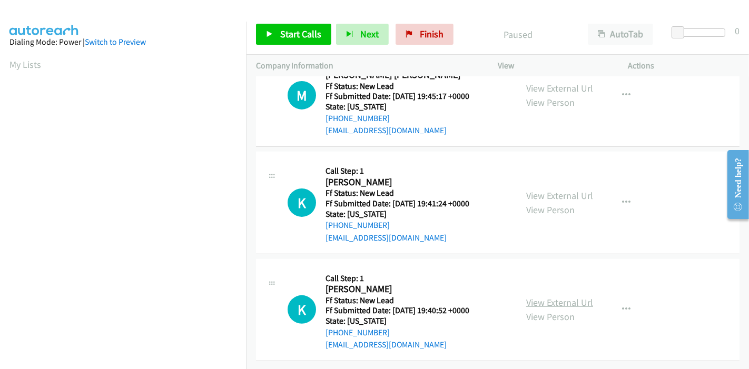
click at [540, 296] on link "View External Url" at bounding box center [559, 302] width 67 height 12
click at [622, 305] on icon "button" at bounding box center [626, 309] width 8 height 8
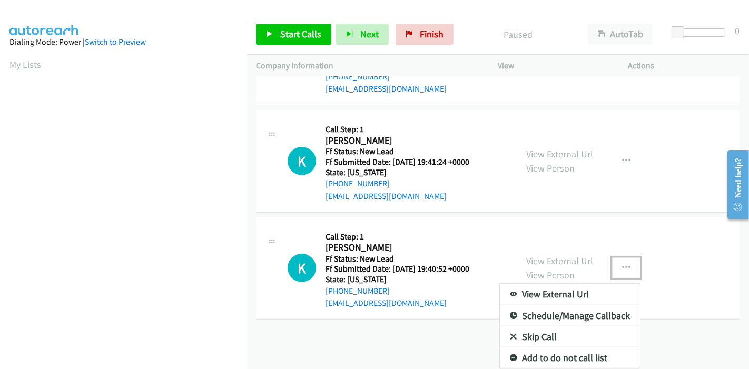
click at [537, 326] on link "Skip Call" at bounding box center [570, 336] width 140 height 21
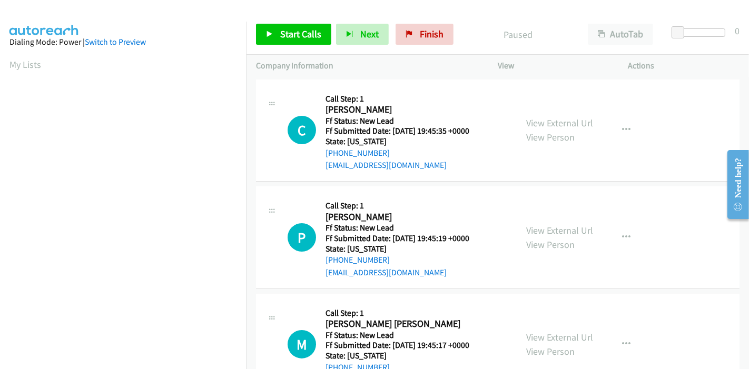
scroll to position [0, 0]
click at [262, 39] on link "Start Calls" at bounding box center [293, 34] width 75 height 21
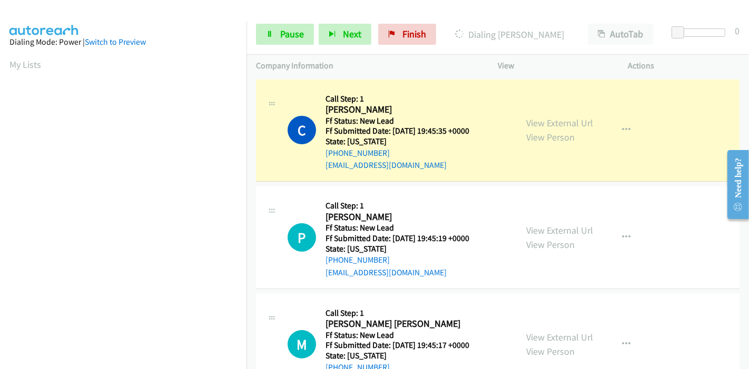
scroll to position [222, 0]
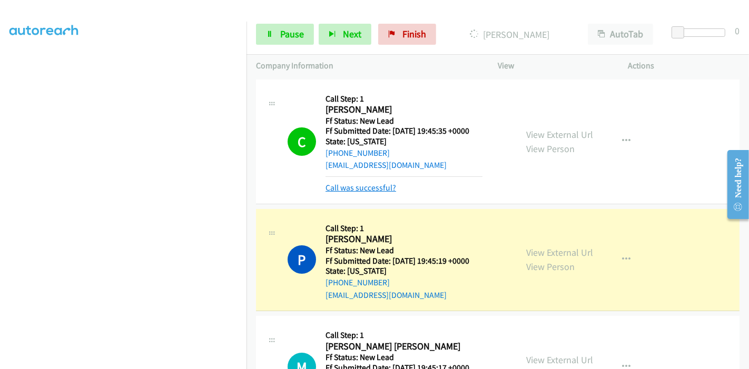
click at [372, 186] on link "Call was successful?" at bounding box center [360, 188] width 71 height 10
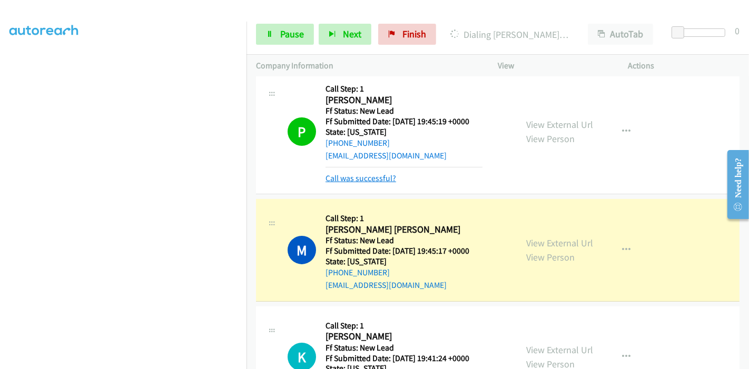
click at [365, 177] on link "Call was successful?" at bounding box center [360, 178] width 71 height 10
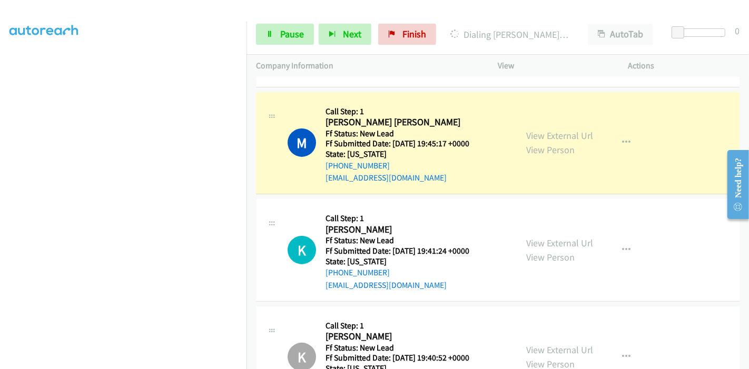
scroll to position [175, 0]
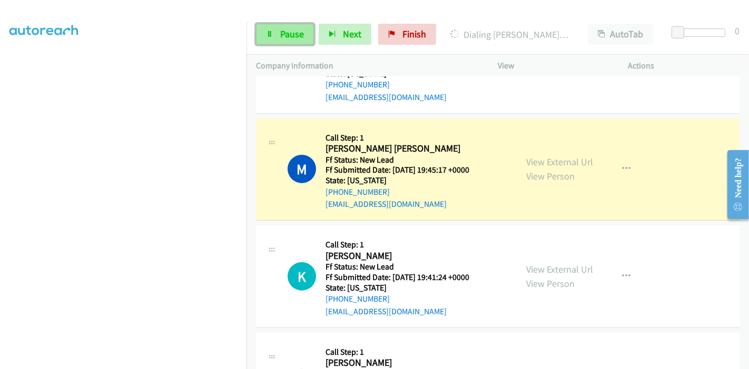
click at [291, 33] on span "Pause" at bounding box center [292, 34] width 24 height 12
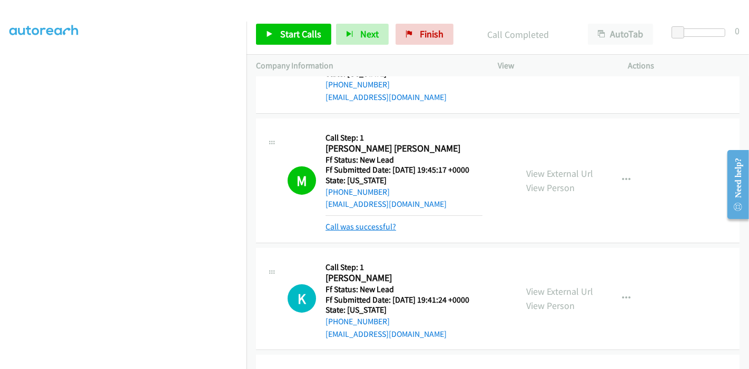
click at [370, 225] on link "Call was successful?" at bounding box center [360, 227] width 71 height 10
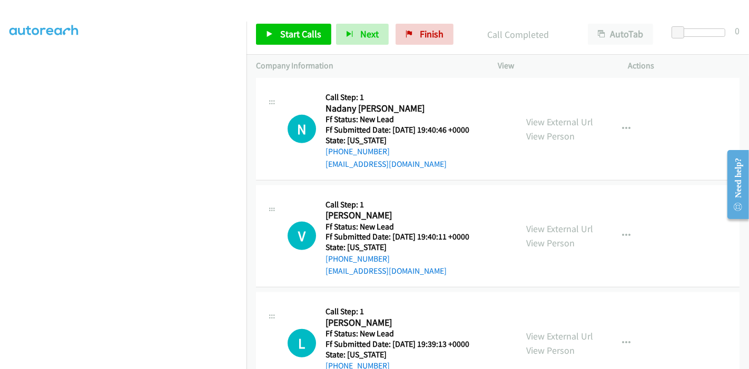
scroll to position [519, 0]
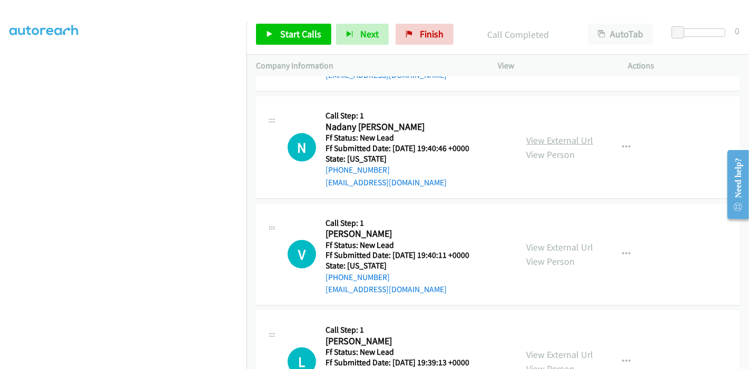
click at [570, 135] on link "View External Url" at bounding box center [559, 140] width 67 height 12
click at [543, 246] on link "View External Url" at bounding box center [559, 247] width 67 height 12
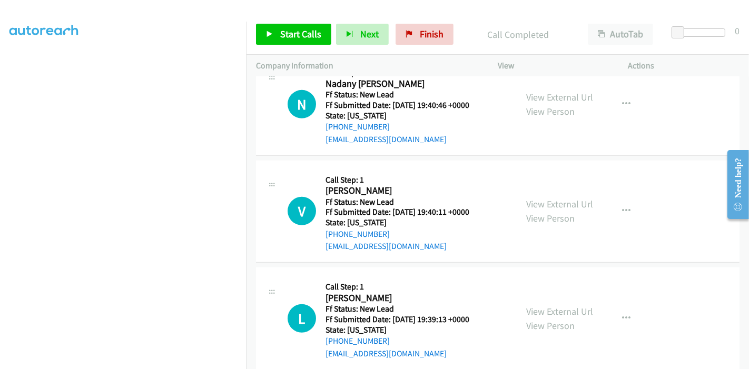
scroll to position [578, 0]
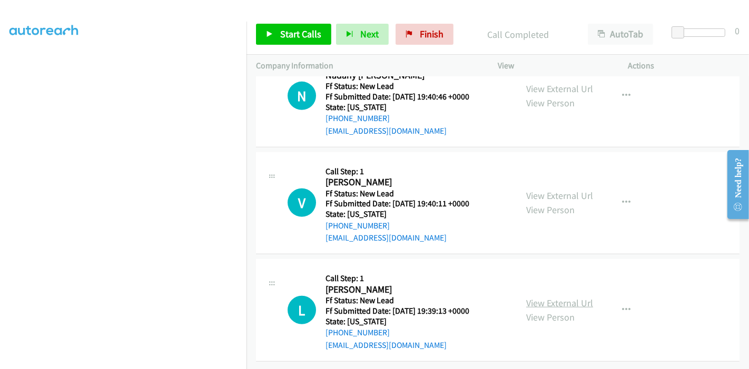
click at [547, 297] on link "View External Url" at bounding box center [559, 303] width 67 height 12
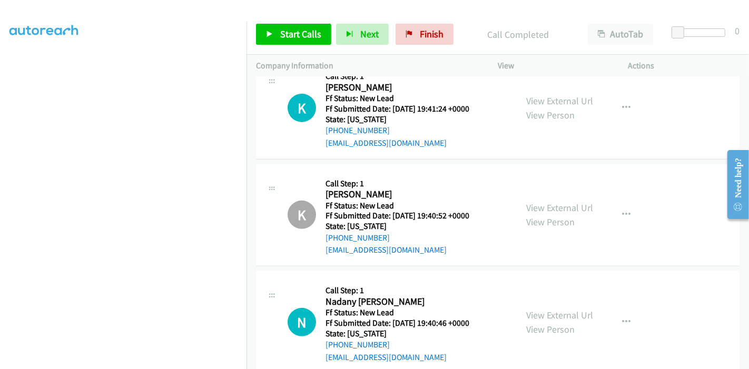
scroll to position [343, 0]
click at [254, 22] on div "Start Calls Pause Next Finish Call Completed AutoTab AutoTab 0" at bounding box center [497, 34] width 502 height 41
click at [271, 32] on icon at bounding box center [269, 34] width 7 height 7
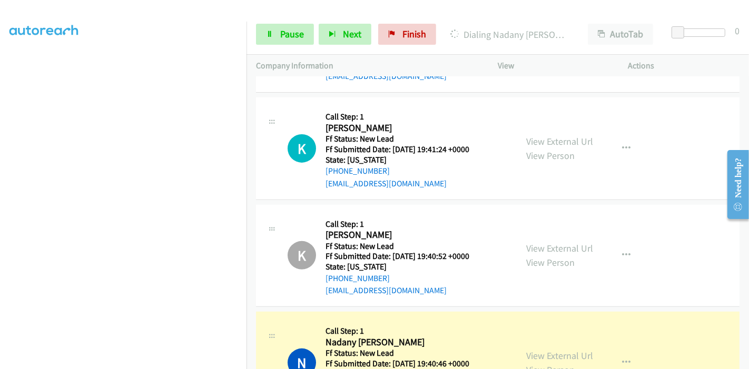
scroll to position [285, 0]
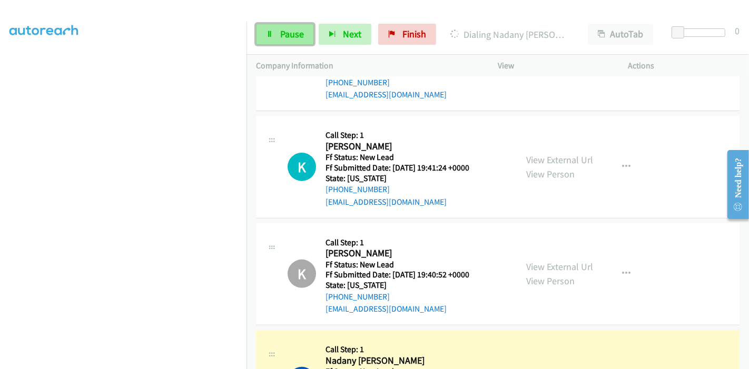
click at [281, 28] on span "Pause" at bounding box center [292, 34] width 24 height 12
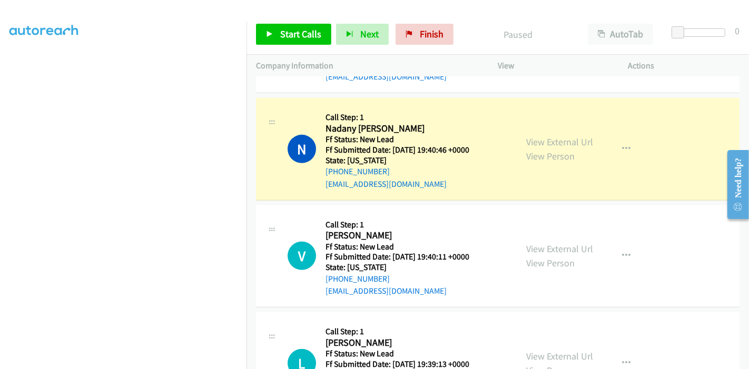
scroll to position [519, 0]
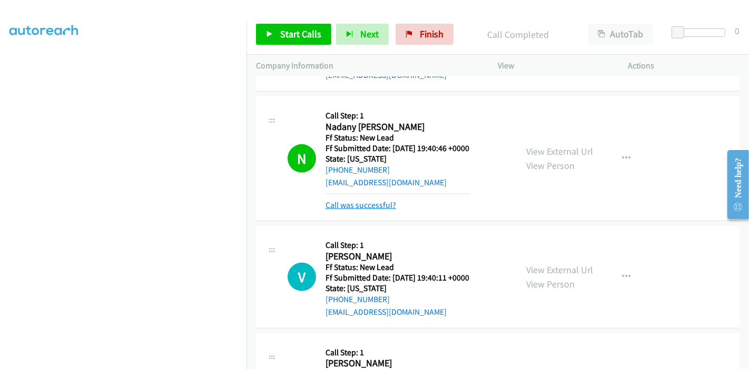
click at [355, 208] on link "Call was successful?" at bounding box center [360, 205] width 71 height 10
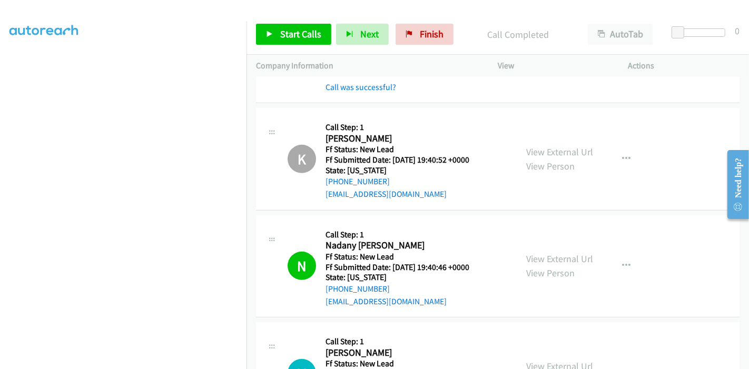
scroll to position [541, 0]
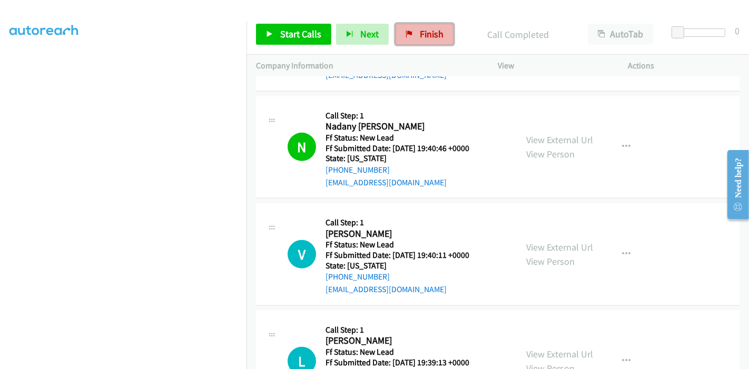
click at [424, 39] on span "Finish" at bounding box center [432, 34] width 24 height 12
click at [412, 37] on link "Finish" at bounding box center [424, 34] width 58 height 21
click at [402, 27] on link "Finish" at bounding box center [424, 34] width 58 height 21
